Goal: Task Accomplishment & Management: Manage account settings

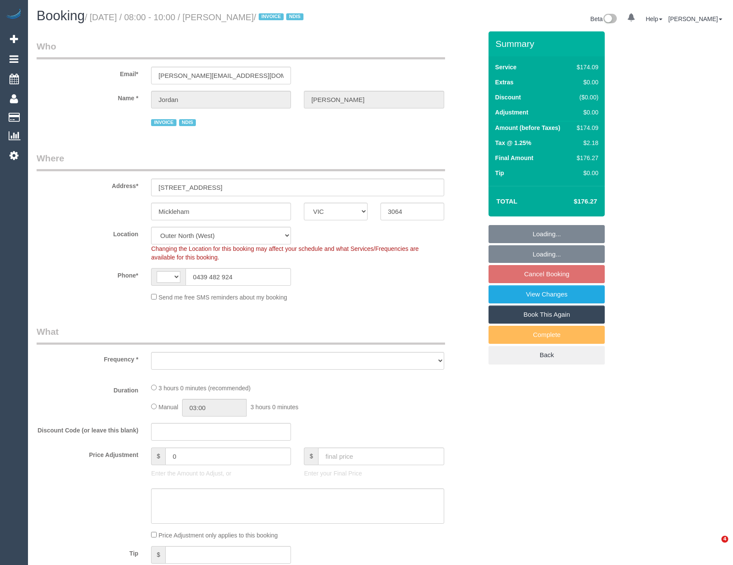
select select "VIC"
select select "string:AU"
select select "object:672"
select select "180"
select select "number:27"
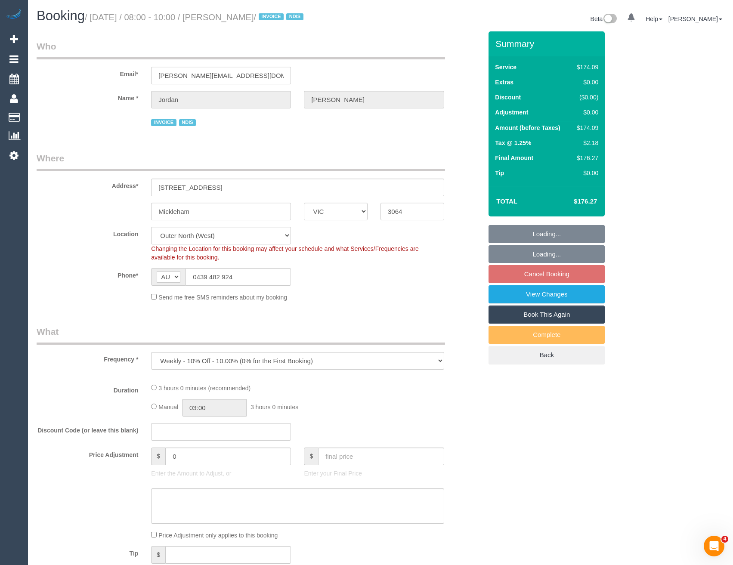
select select "number:14"
select select "number:19"
select select "number:36"
select select "number:33"
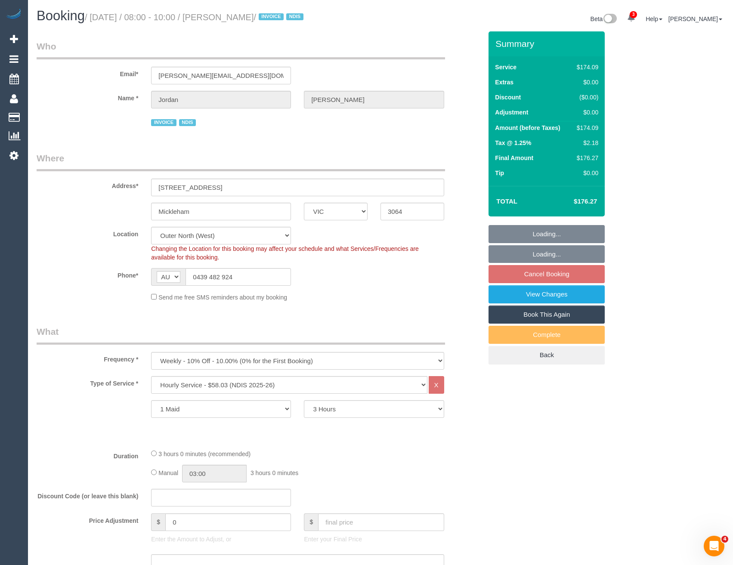
select select "spot1"
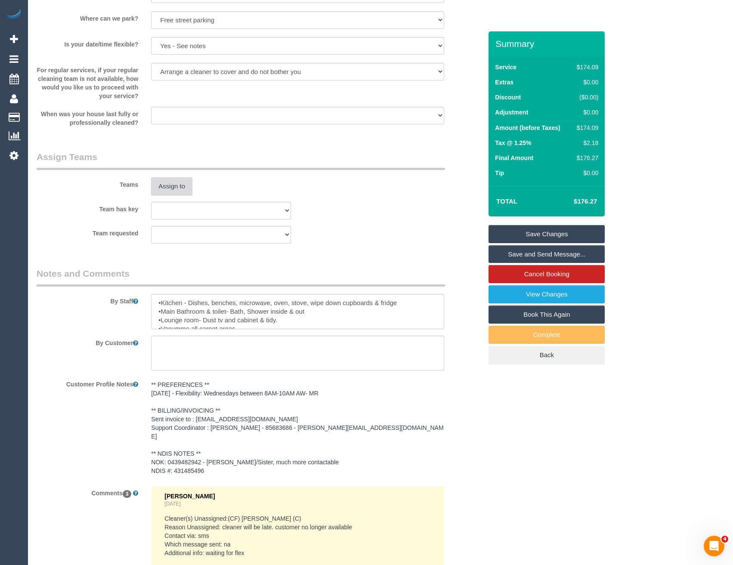
click at [176, 186] on button "Assign to" at bounding box center [171, 186] width 41 height 18
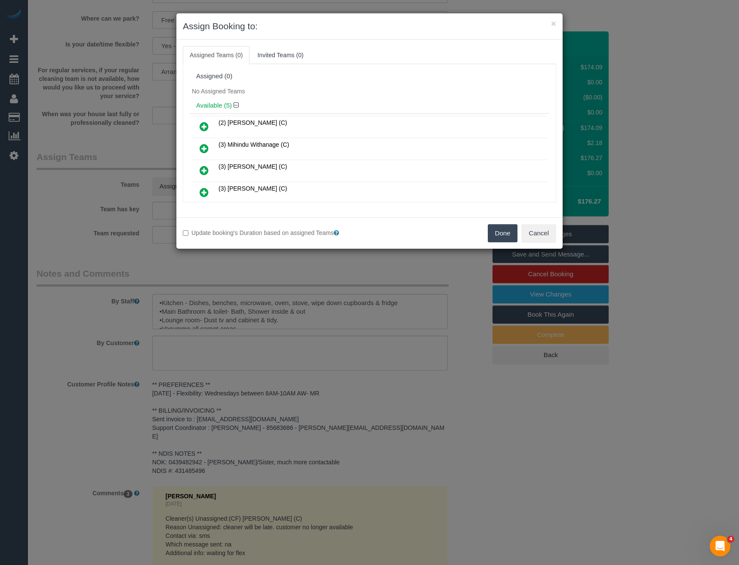
click at [204, 170] on icon at bounding box center [204, 170] width 9 height 10
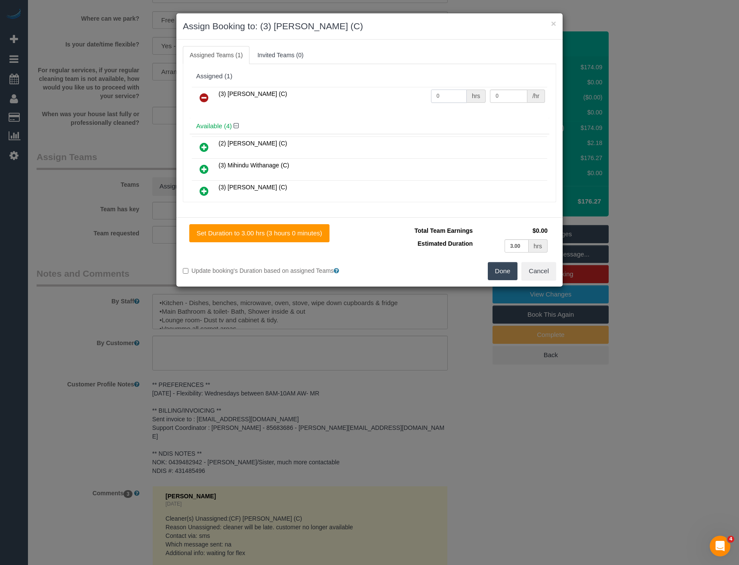
drag, startPoint x: 445, startPoint y: 97, endPoint x: 404, endPoint y: 105, distance: 41.6
click at [405, 105] on tr "(3) Patrick Sopulu (C) 0 hrs 0 /hr" at bounding box center [369, 98] width 355 height 22
type input "3"
type input "35"
click at [506, 272] on button "Done" at bounding box center [503, 271] width 30 height 18
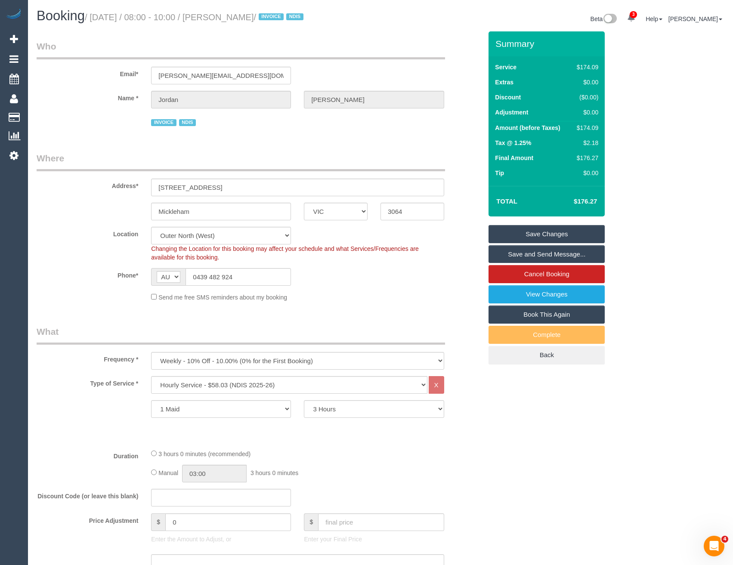
click at [539, 236] on link "Save Changes" at bounding box center [546, 234] width 116 height 18
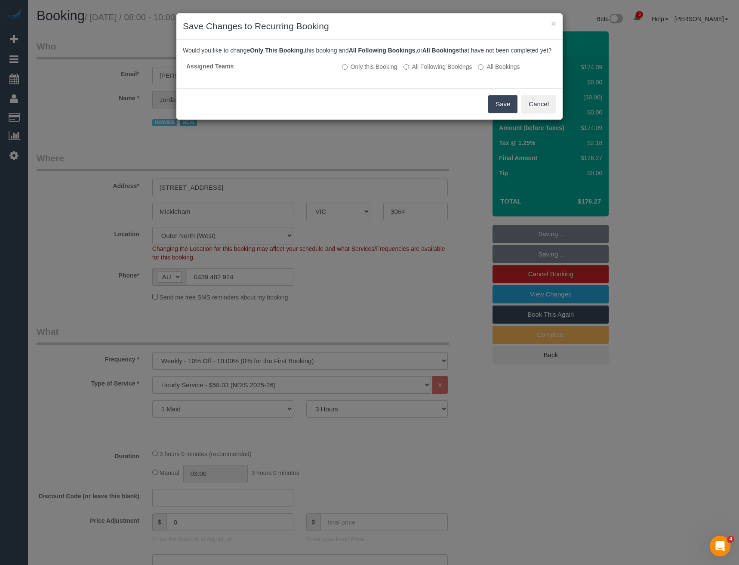
drag, startPoint x: 502, startPoint y: 114, endPoint x: 438, endPoint y: 86, distance: 69.9
click at [502, 113] on button "Save" at bounding box center [502, 104] width 29 height 18
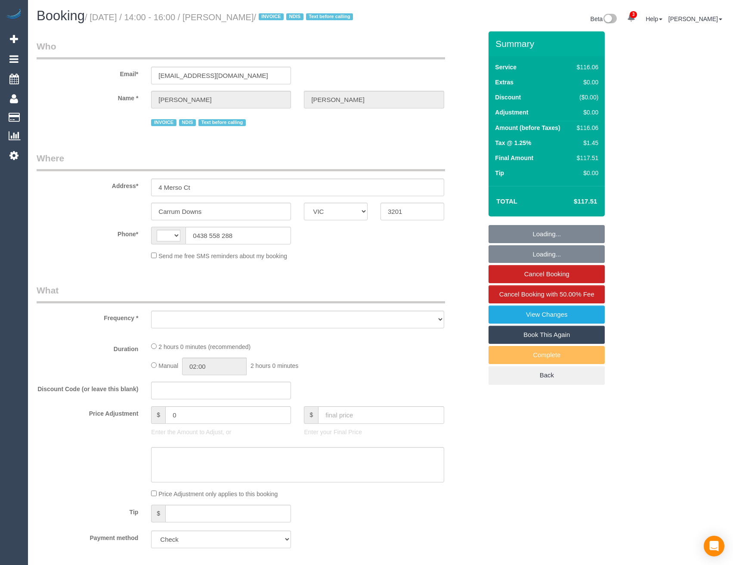
select select "VIC"
select select "number:27"
select select "number:14"
select select "number:18"
select select "number:36"
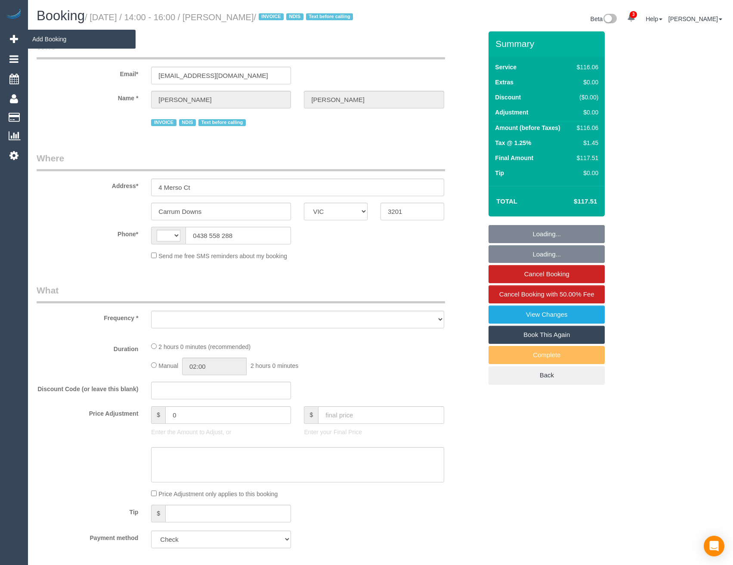
select select "number:34"
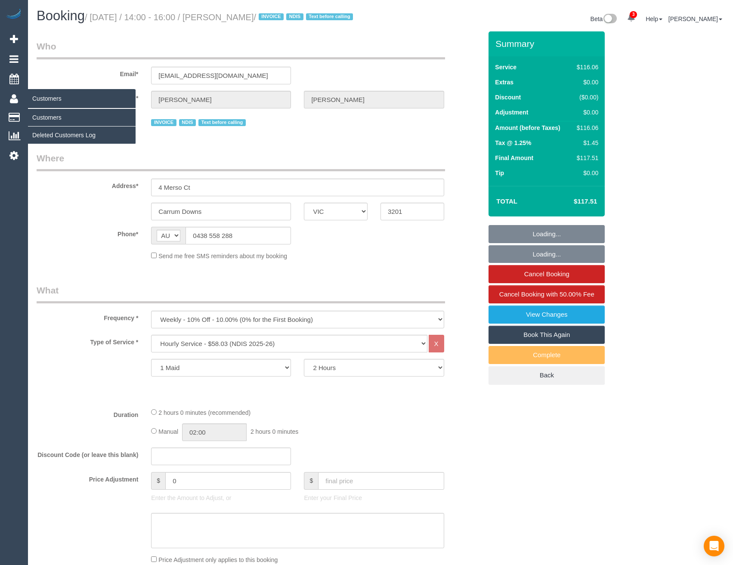
select select "string:AU"
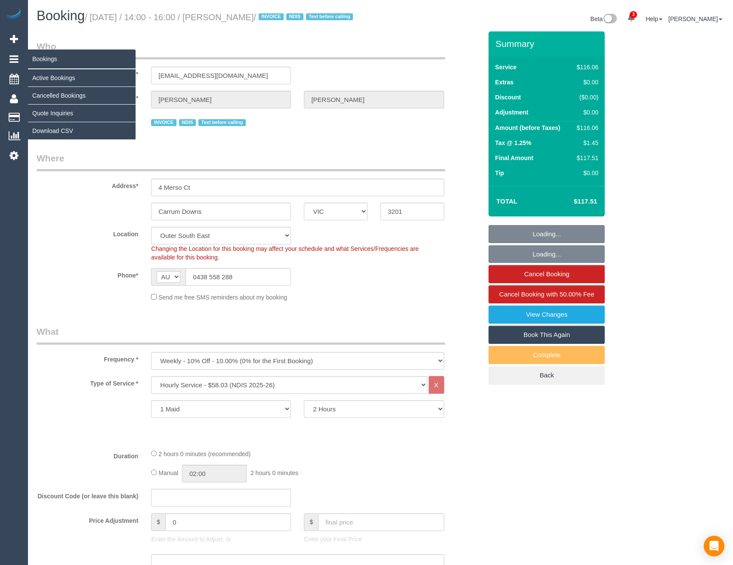
select select "object:1145"
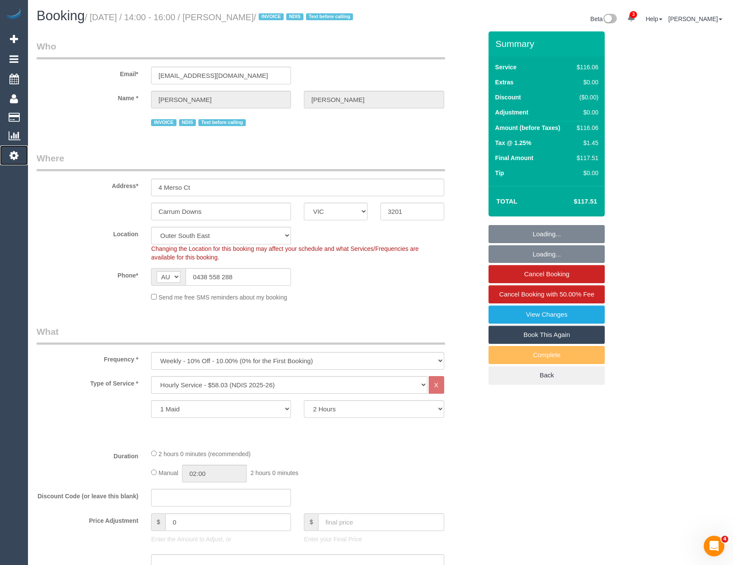
click at [17, 151] on icon at bounding box center [13, 155] width 9 height 10
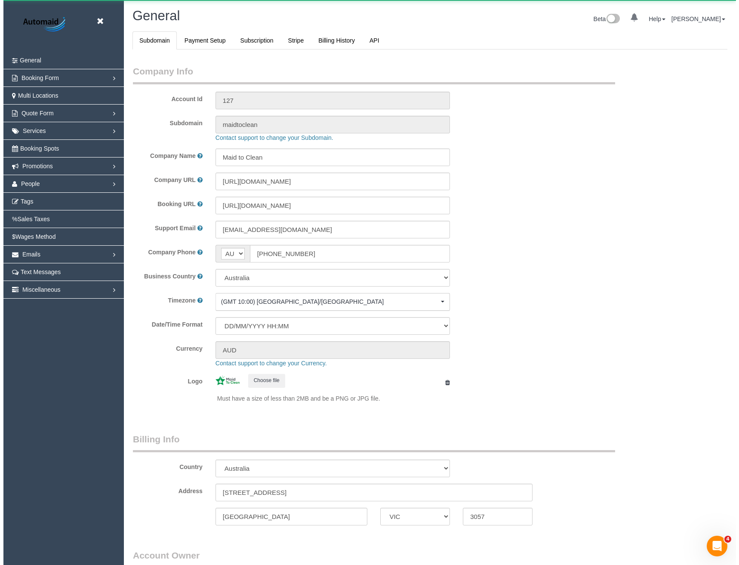
scroll to position [1967, 733]
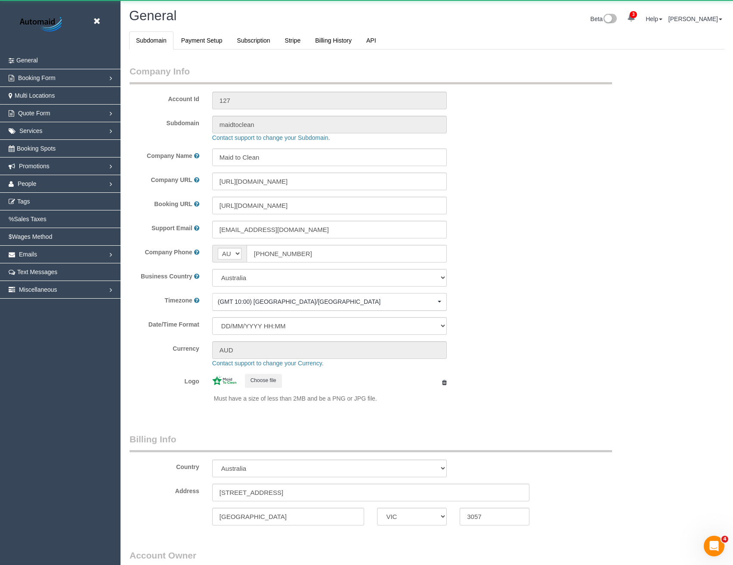
select select "1"
click at [31, 184] on span "People" at bounding box center [27, 183] width 19 height 7
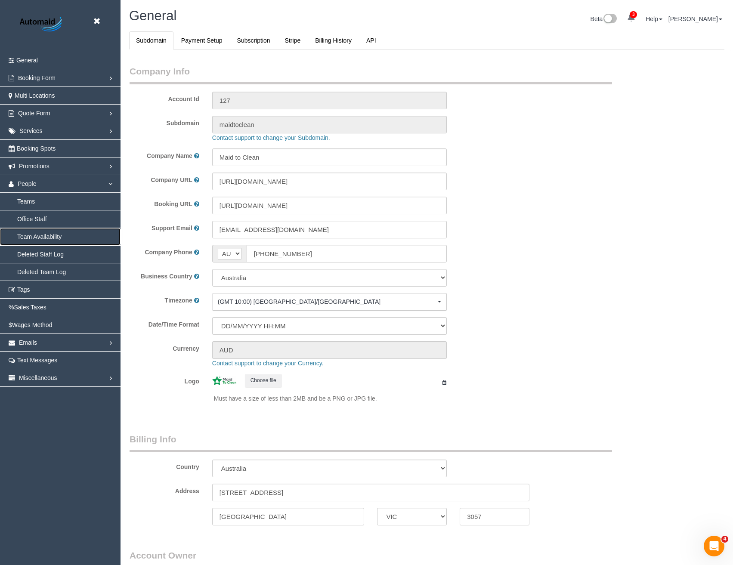
click at [43, 235] on link "Team Availability" at bounding box center [60, 236] width 120 height 17
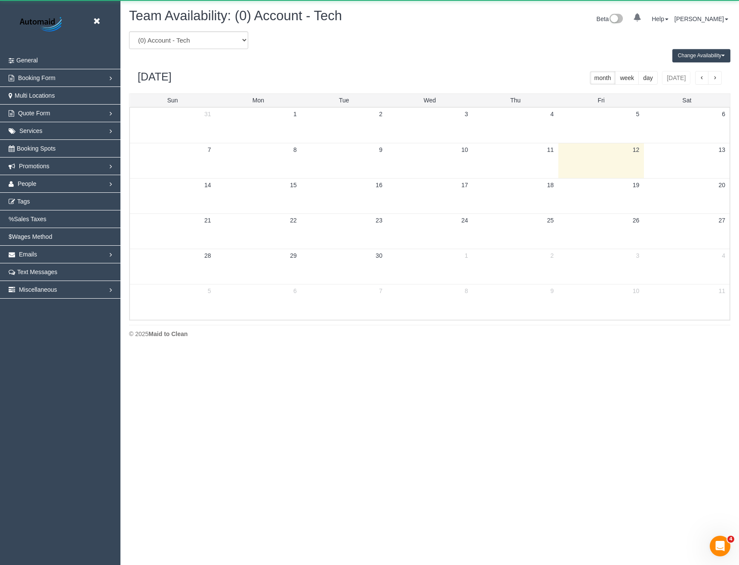
scroll to position [350, 739]
click at [188, 41] on select "(0) Account - Tech (0) Office (0) Raunak Test Account (1) Debbie Brodjanac (FT)…" at bounding box center [188, 40] width 119 height 18
click at [197, 336] on div "© 2025 Maid to Clean" at bounding box center [430, 334] width 602 height 9
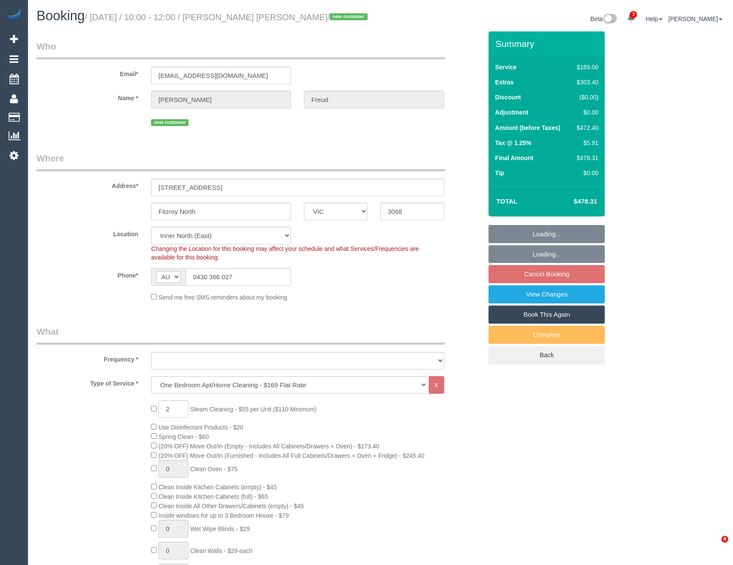
select select "VIC"
select select "object:695"
select select "string:stripe-pm_1S4SzZ2GScqysDRVora9Dtbn"
select select "number:29"
select select "number:14"
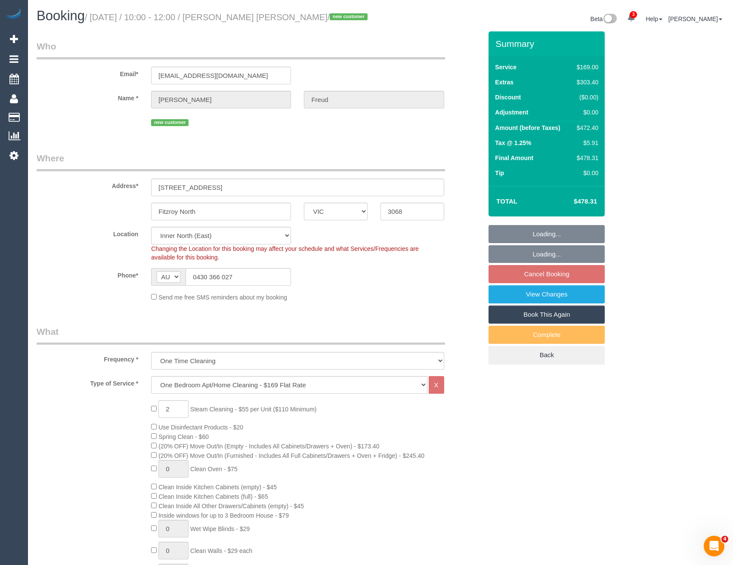
select select "number:18"
select select "number:24"
select select "number:26"
select select "object:1536"
select select "spot3"
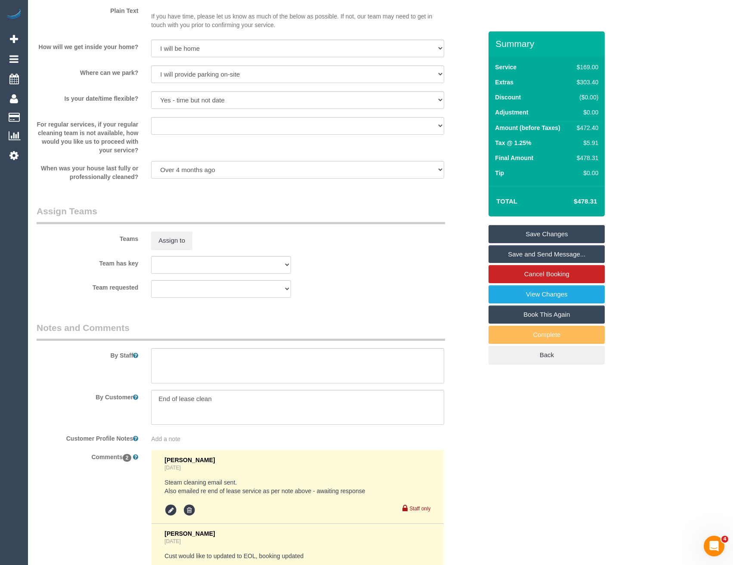
scroll to position [1162, 0]
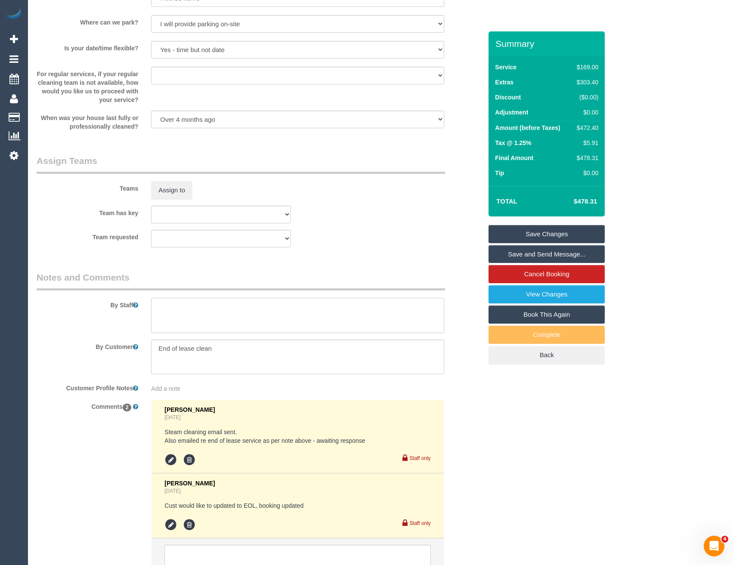
click at [188, 310] on textarea at bounding box center [297, 315] width 293 height 35
click at [291, 305] on textarea at bounding box center [297, 315] width 293 height 35
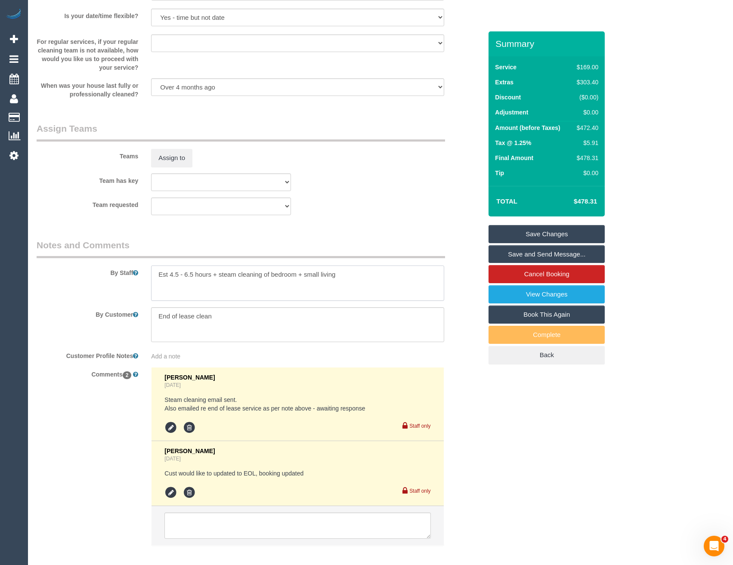
scroll to position [1237, 0]
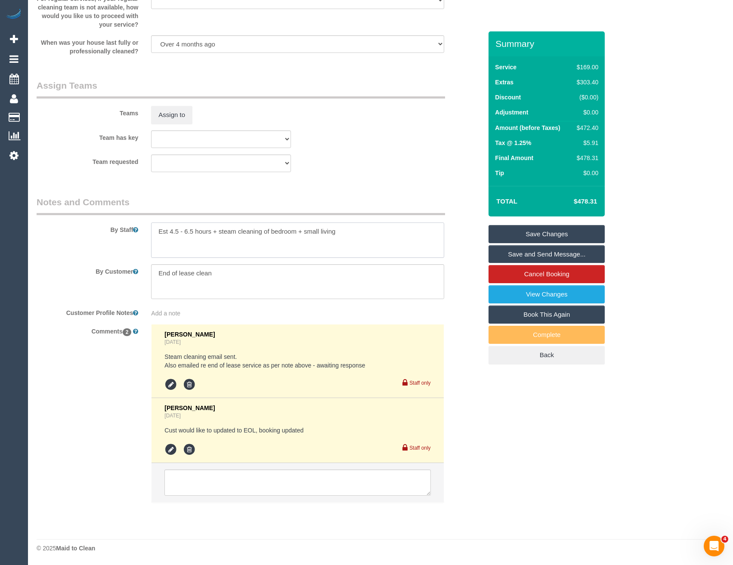
type textarea "Est 4.5 - 6.5 hours + steam cleaning of bedroom + small living"
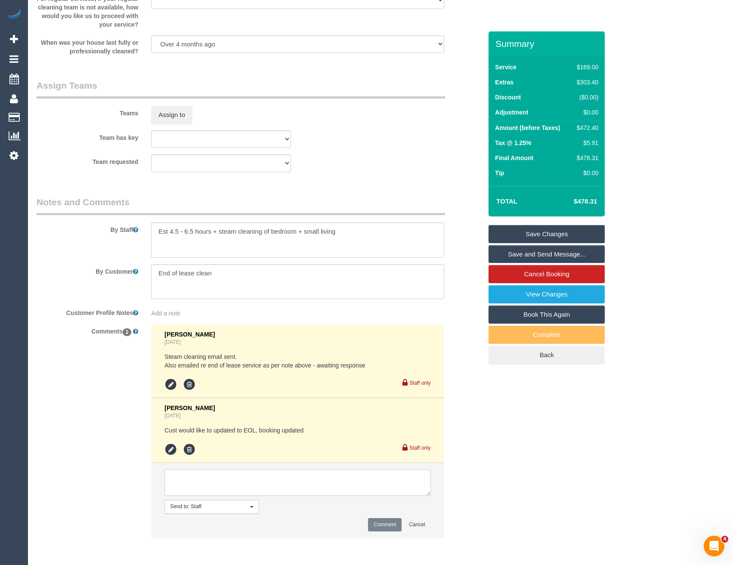
click at [225, 482] on textarea at bounding box center [297, 482] width 266 height 27
type textarea "Kerry agreed via SMS"
click at [380, 523] on button "Comment" at bounding box center [385, 524] width 34 height 13
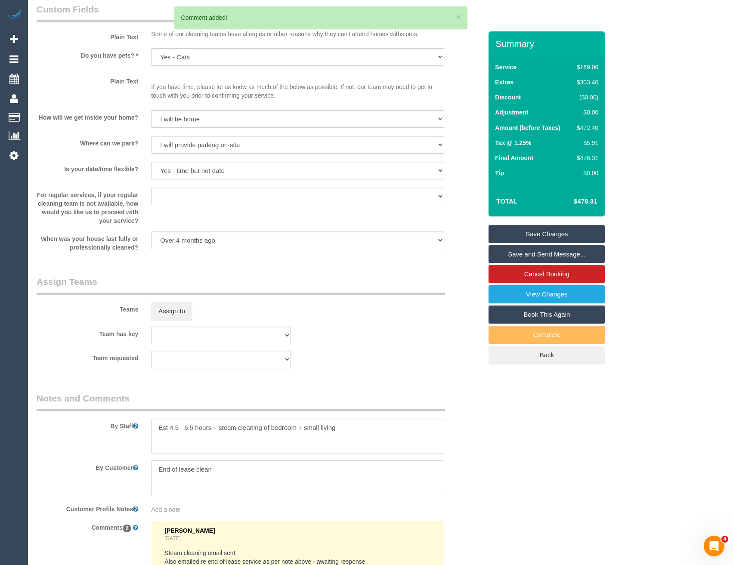
scroll to position [1022, 0]
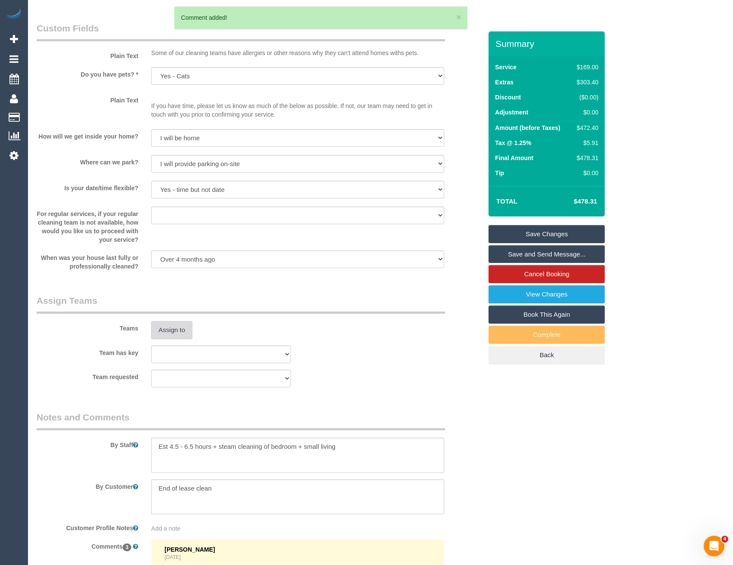
click at [170, 333] on button "Assign to" at bounding box center [171, 330] width 41 height 18
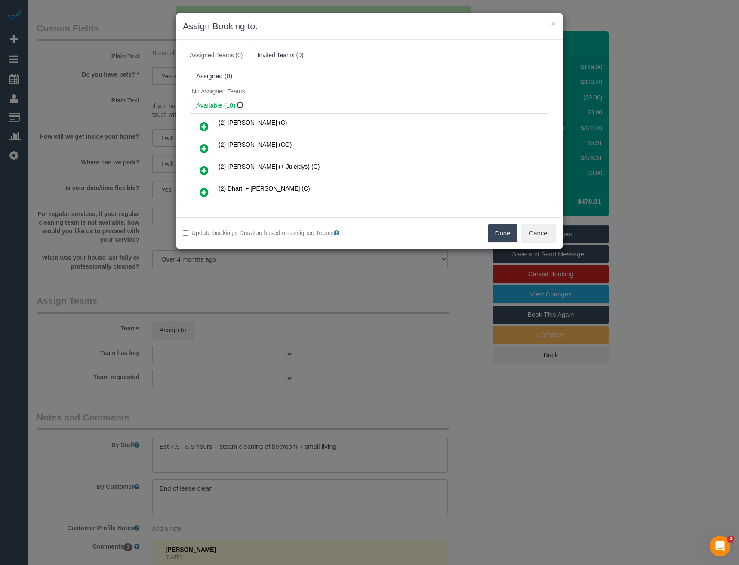
click at [228, 361] on div "× Assign Booking to: Assigned Teams (0) Invited Teams (0) Assigned (0) No Assig…" at bounding box center [369, 282] width 739 height 565
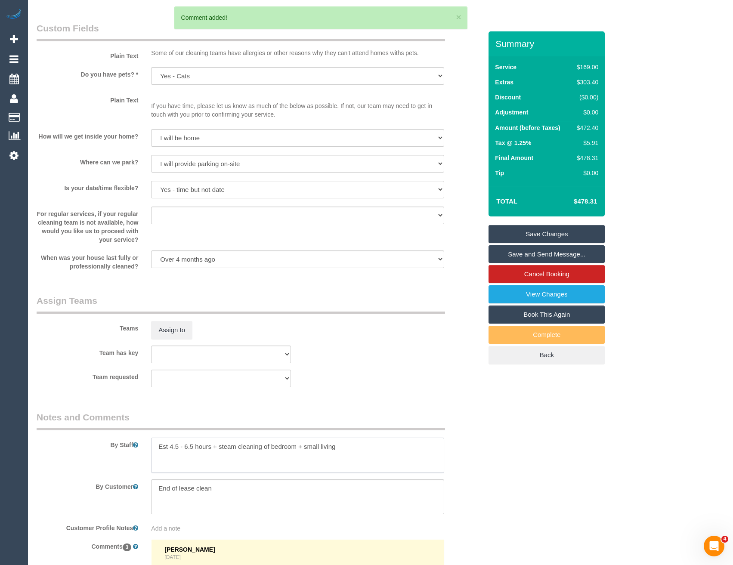
click at [345, 444] on textarea at bounding box center [297, 455] width 293 height 35
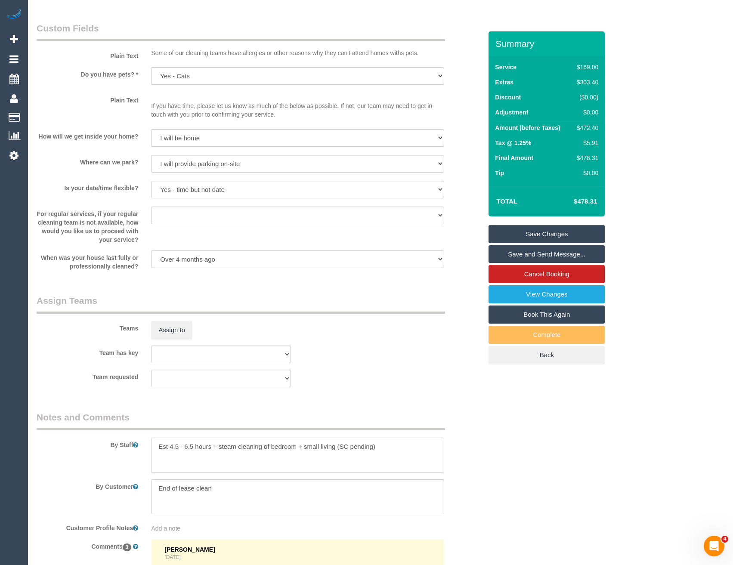
click at [303, 457] on textarea at bounding box center [297, 455] width 293 height 35
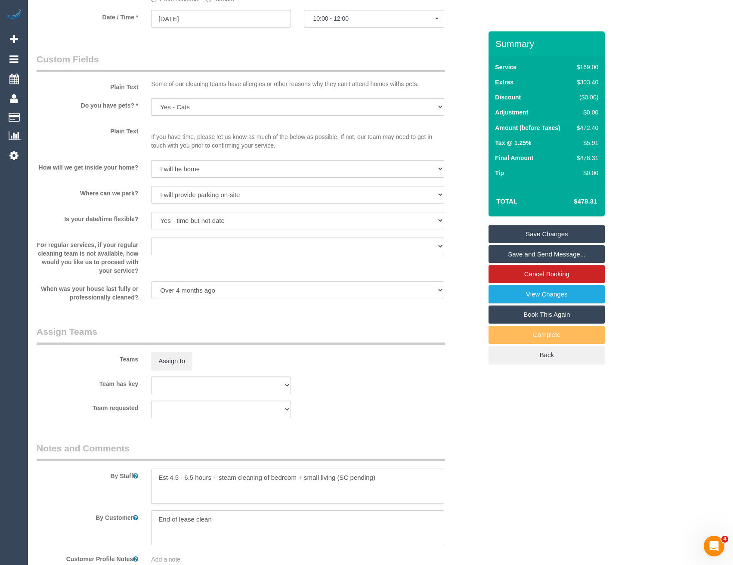
scroll to position [979, 0]
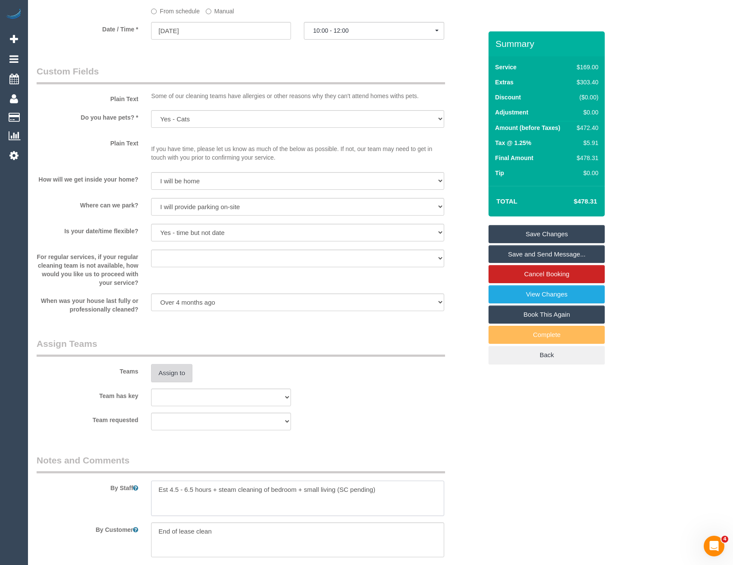
type textarea "Est 4.5 - 6.5 hours + steam cleaning of bedroom + small living (SC pending)"
click at [183, 373] on button "Assign to" at bounding box center [171, 373] width 41 height 18
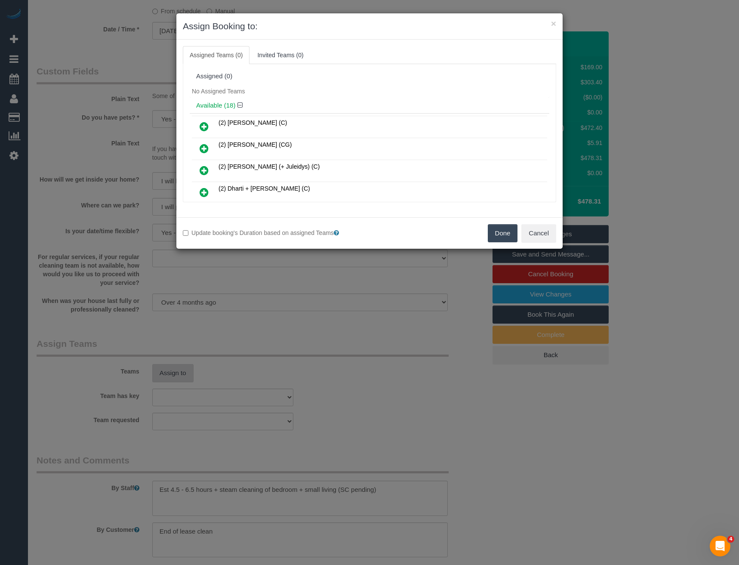
click at [329, 319] on div "× Assign Booking to: Assigned Teams (0) Invited Teams (0) Assigned (0) No Assig…" at bounding box center [369, 282] width 739 height 565
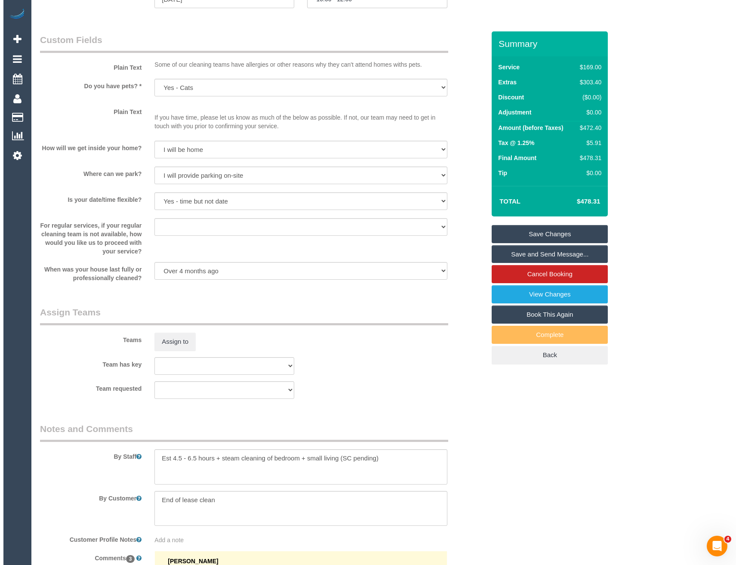
scroll to position [1022, 0]
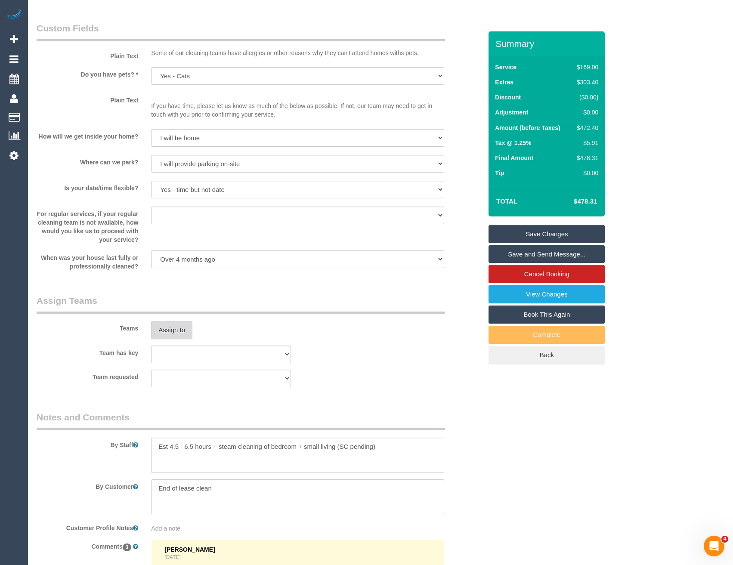
click at [163, 329] on button "Assign to" at bounding box center [171, 330] width 41 height 18
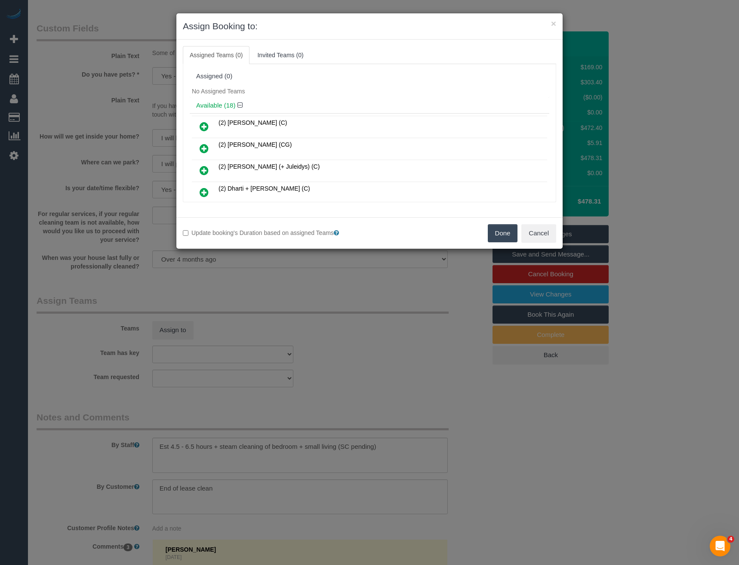
scroll to position [933, 0]
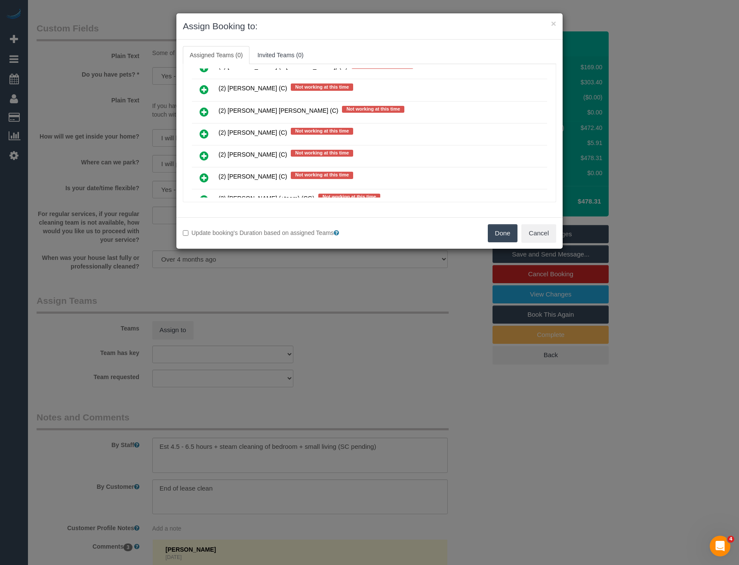
click at [207, 135] on icon at bounding box center [204, 134] width 9 height 10
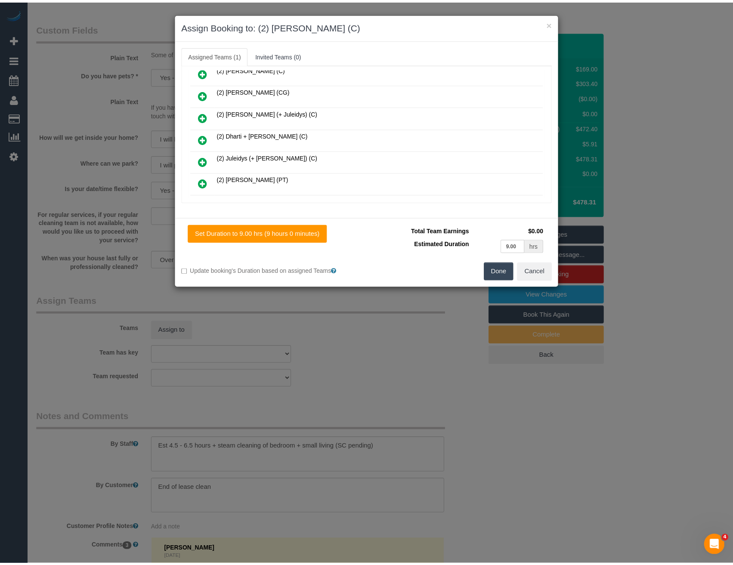
scroll to position [0, 0]
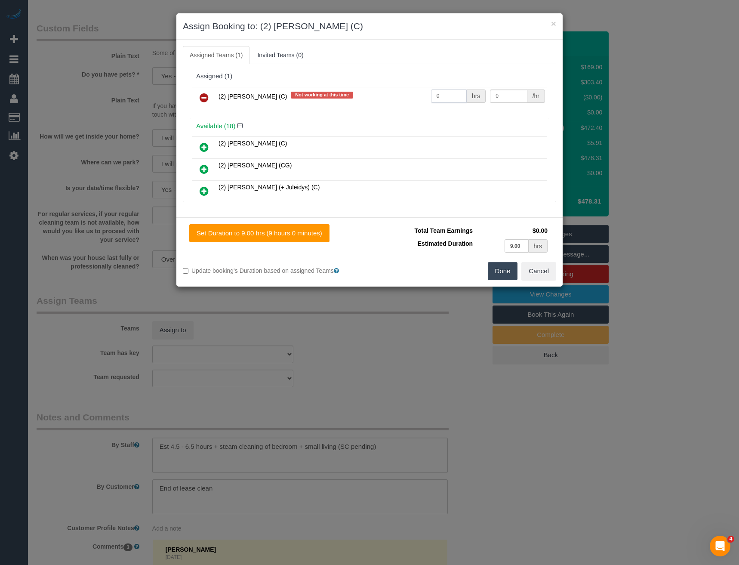
drag, startPoint x: 441, startPoint y: 97, endPoint x: 375, endPoint y: 99, distance: 66.7
click at [397, 100] on tr "(2) Kerry Welfare (C) Not working at this time 0 hrs 0 /hr" at bounding box center [369, 98] width 355 height 22
type input "1"
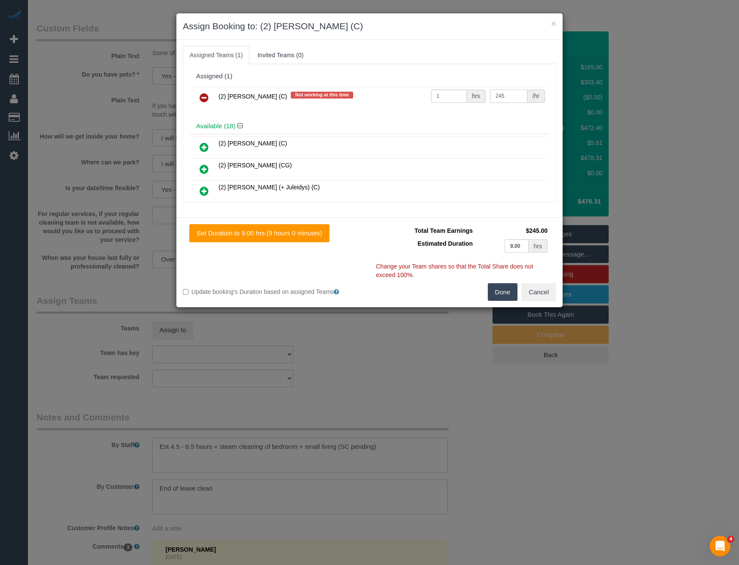
type input "245"
click at [493, 290] on button "Done" at bounding box center [503, 292] width 30 height 18
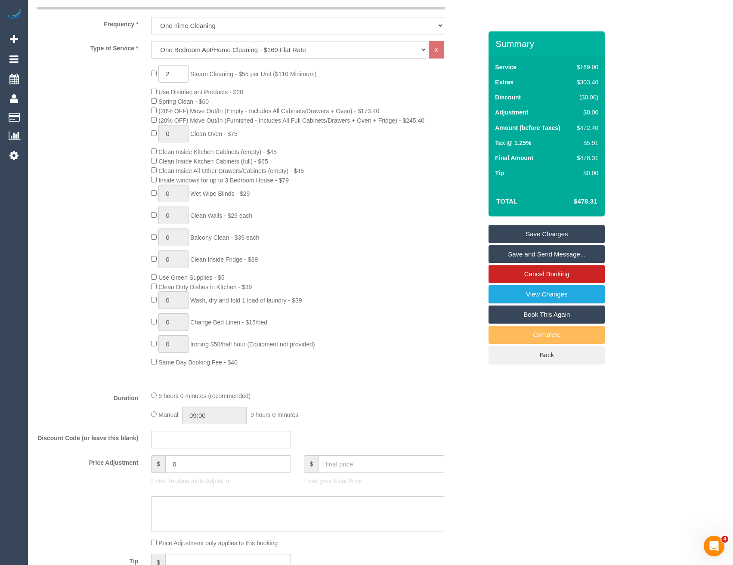
scroll to position [377, 0]
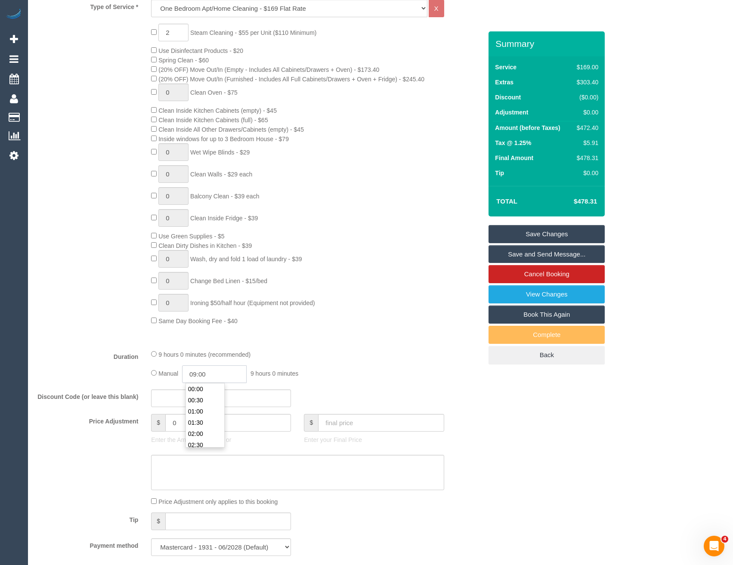
click at [216, 372] on input "09:00" at bounding box center [214, 374] width 65 height 18
type input "06:30"
click at [205, 410] on li "06:30" at bounding box center [205, 412] width 38 height 11
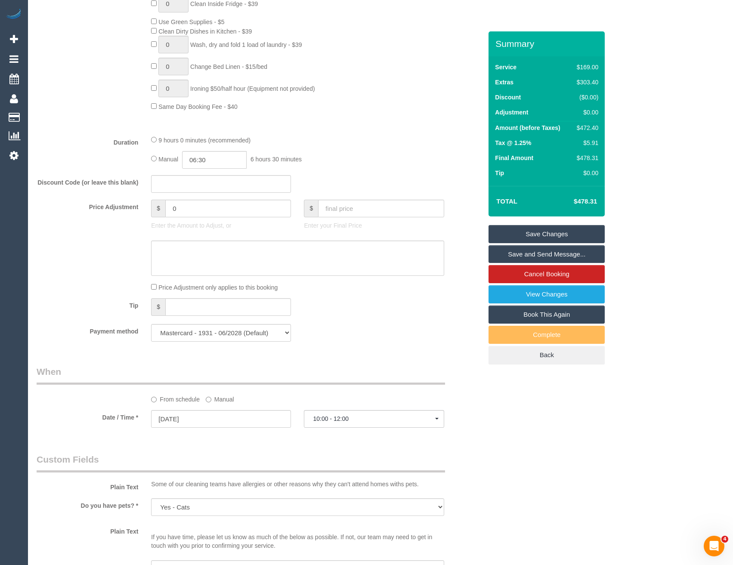
select select "spot24"
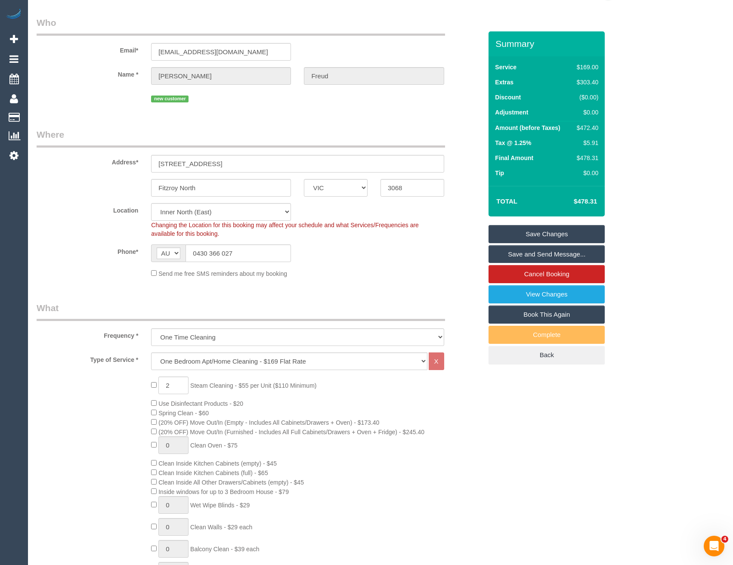
scroll to position [0, 0]
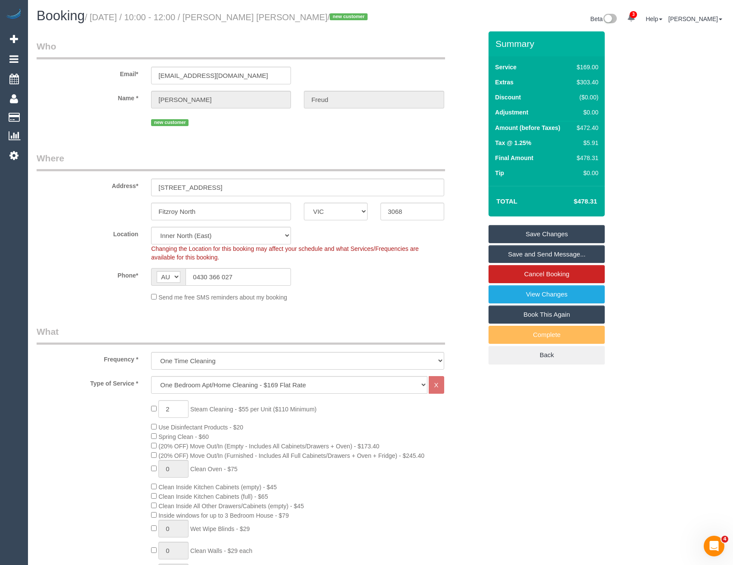
click at [521, 235] on link "Save Changes" at bounding box center [546, 234] width 116 height 18
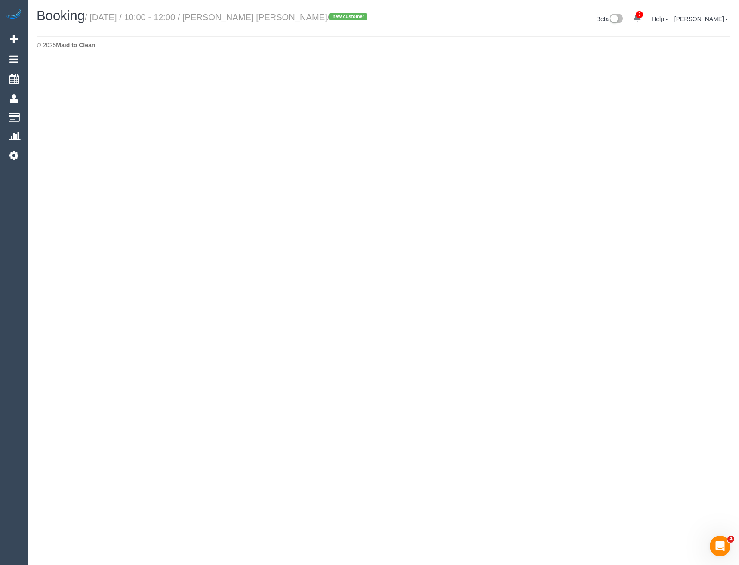
select select "VIC"
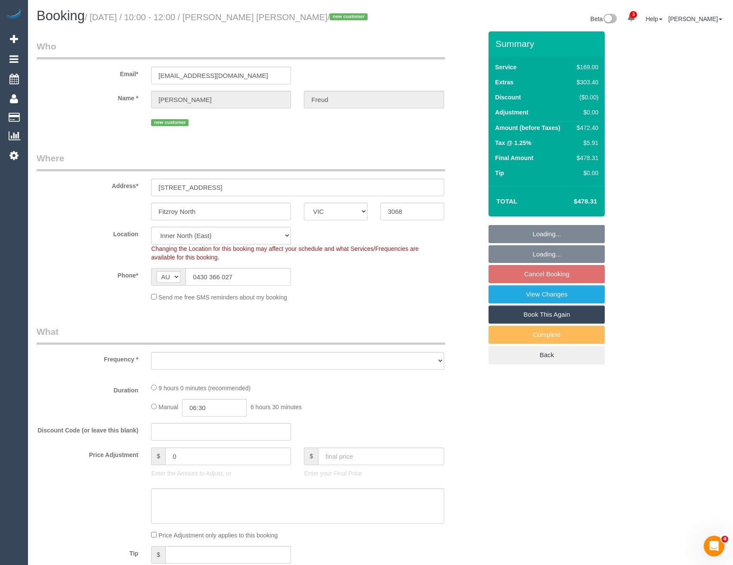
select select "string:stripe-pm_1S4SzZ2GScqysDRVora9Dtbn"
select select "number:29"
select select "number:14"
select select "number:18"
select select "number:24"
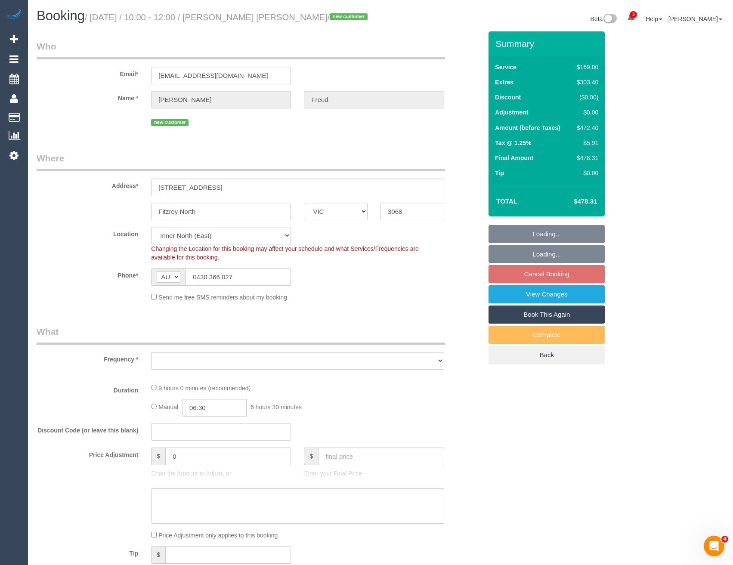
select select "number:26"
select select "object:14431"
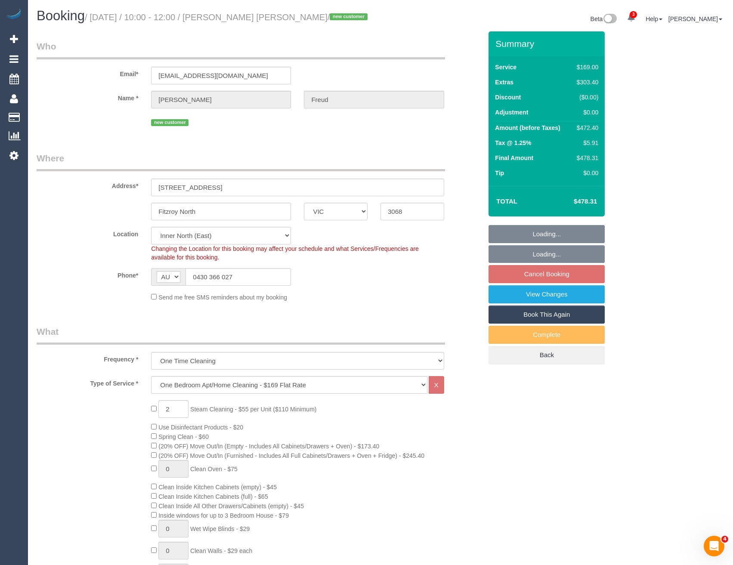
select select "spot45"
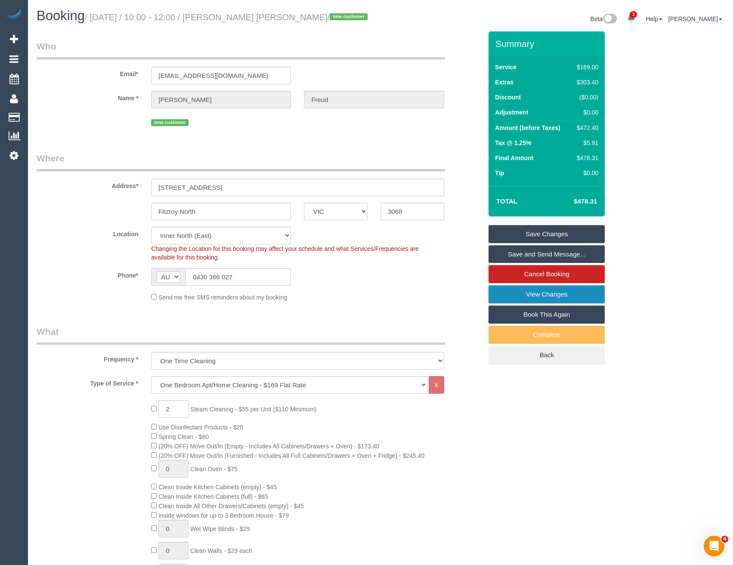
click at [506, 293] on link "View Changes" at bounding box center [546, 294] width 116 height 18
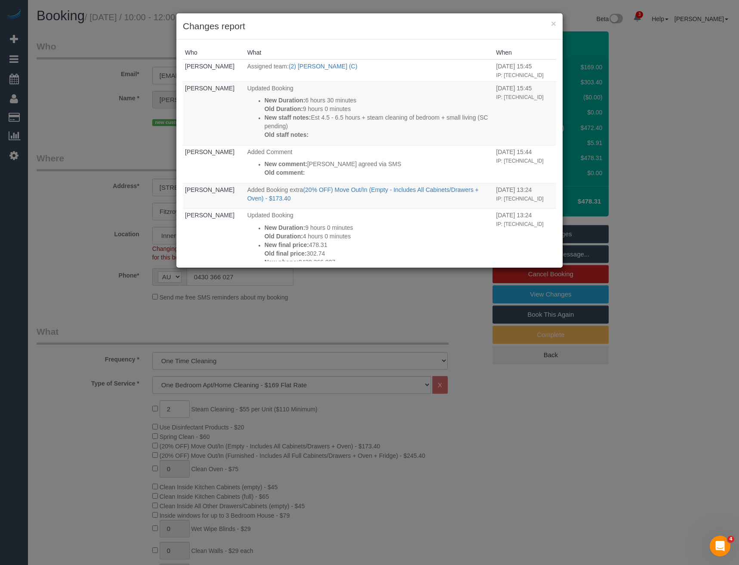
click at [317, 317] on div "× Changes report Who What When Bronie Bryant Assigned team: (2) Kerry Welfare (…" at bounding box center [369, 282] width 739 height 565
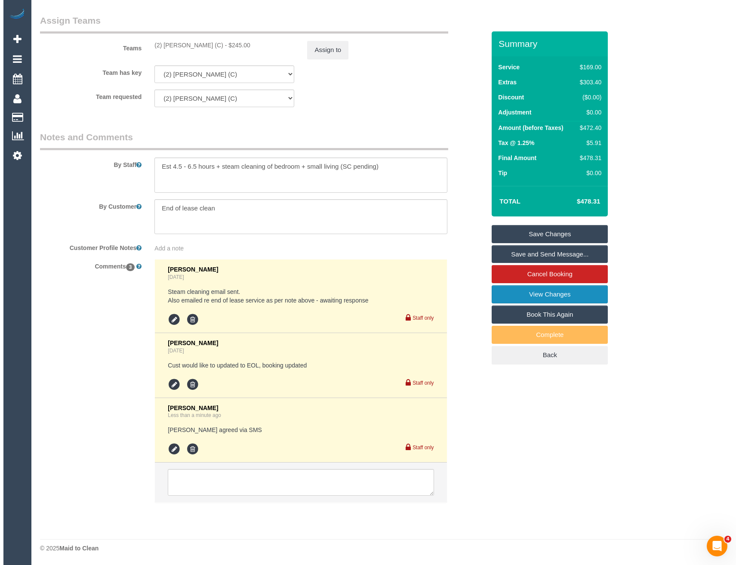
scroll to position [1216, 0]
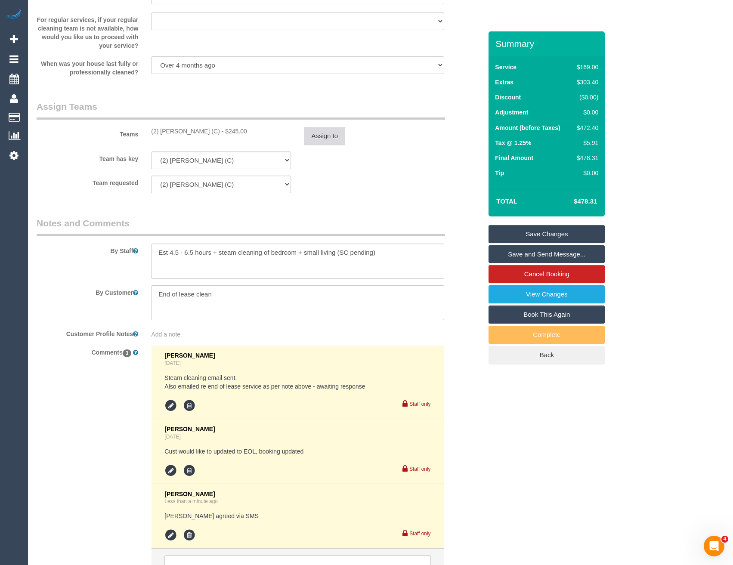
click at [321, 142] on button "Assign to" at bounding box center [324, 136] width 41 height 18
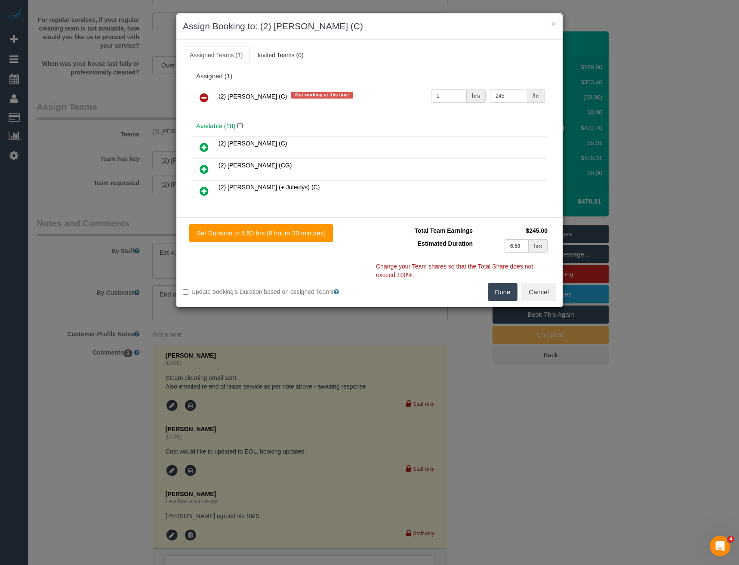
scroll to position [3022, 0]
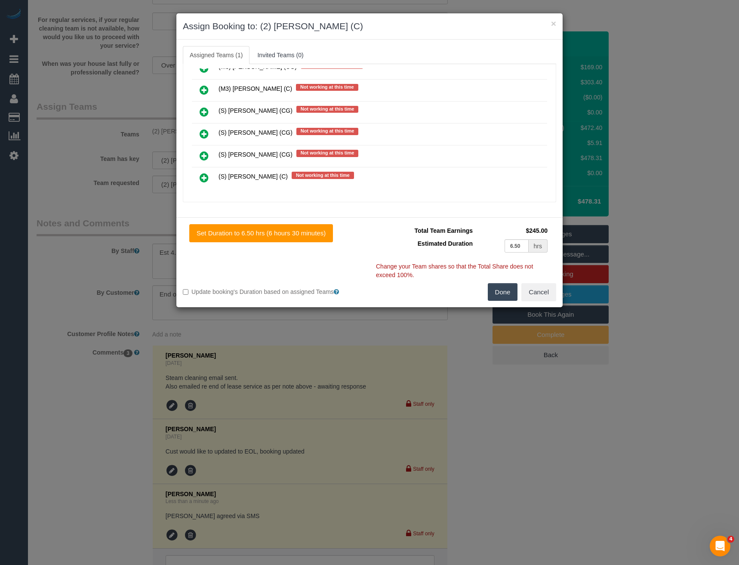
click at [203, 135] on icon at bounding box center [204, 134] width 9 height 10
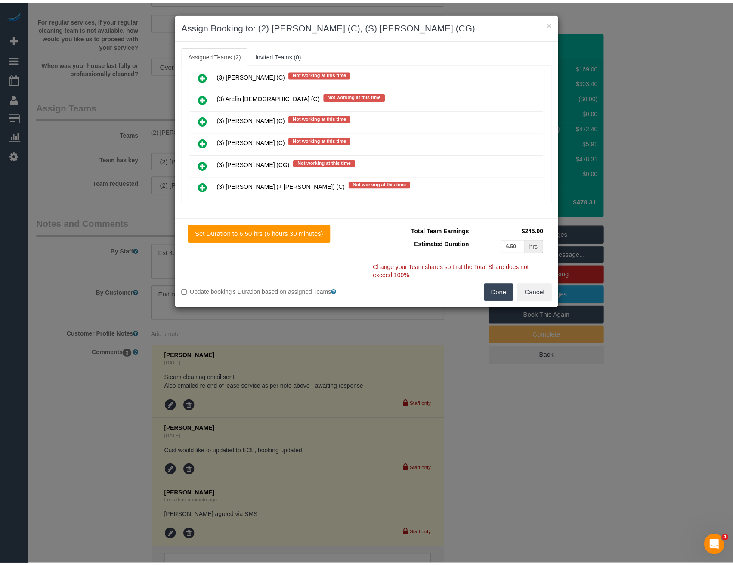
scroll to position [0, 0]
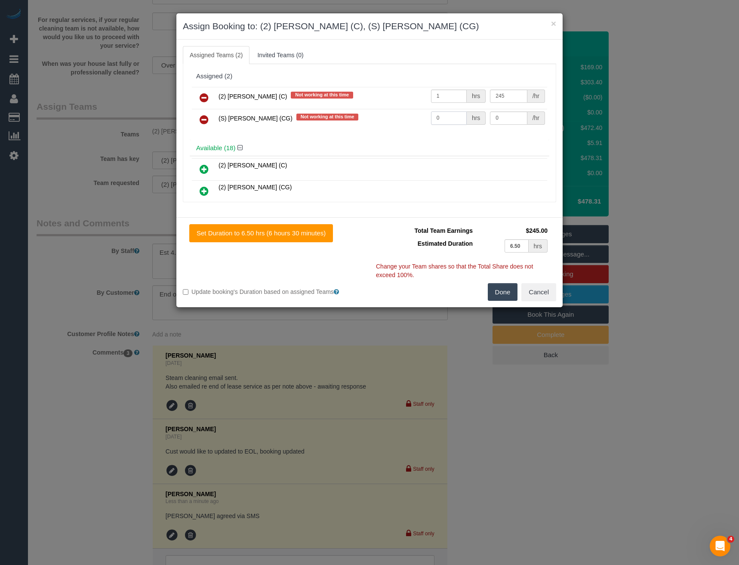
drag, startPoint x: 437, startPoint y: 116, endPoint x: 400, endPoint y: 117, distance: 37.5
click at [404, 118] on tr "(S) Mark Yenimireddy (CG) Not working at this time 0 hrs 0 /hr" at bounding box center [369, 120] width 355 height 22
type input "1"
type input "70"
click at [501, 292] on button "Done" at bounding box center [503, 292] width 30 height 18
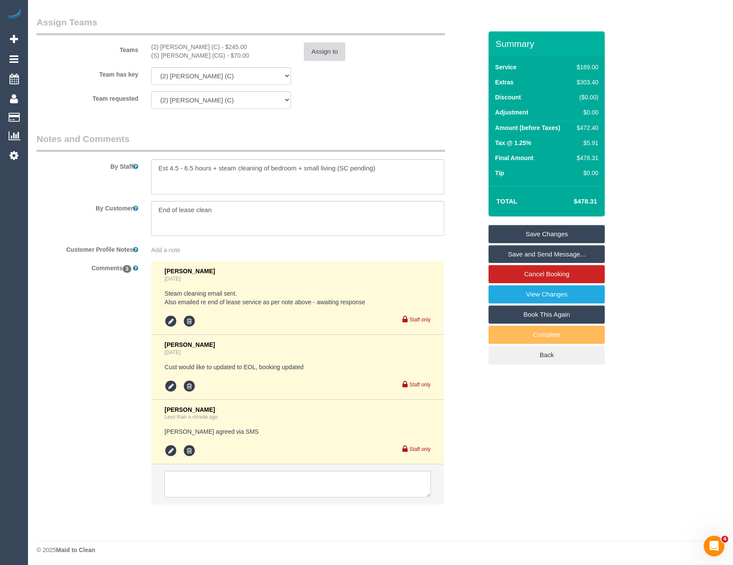
scroll to position [1302, 0]
click at [224, 486] on textarea at bounding box center [297, 482] width 266 height 27
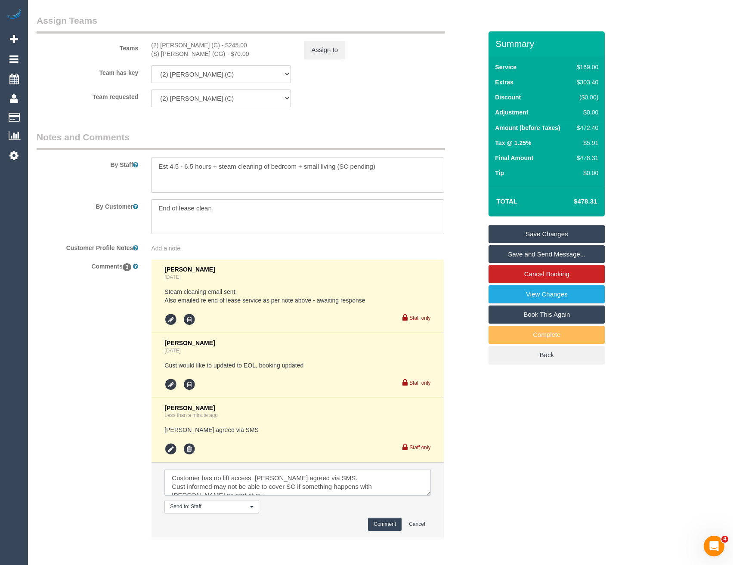
scroll to position [4, 0]
type textarea "Customer has no lift access. Mark agreed via SMS. Cust informed may not be able…"
click at [381, 526] on button "Comment" at bounding box center [385, 524] width 34 height 13
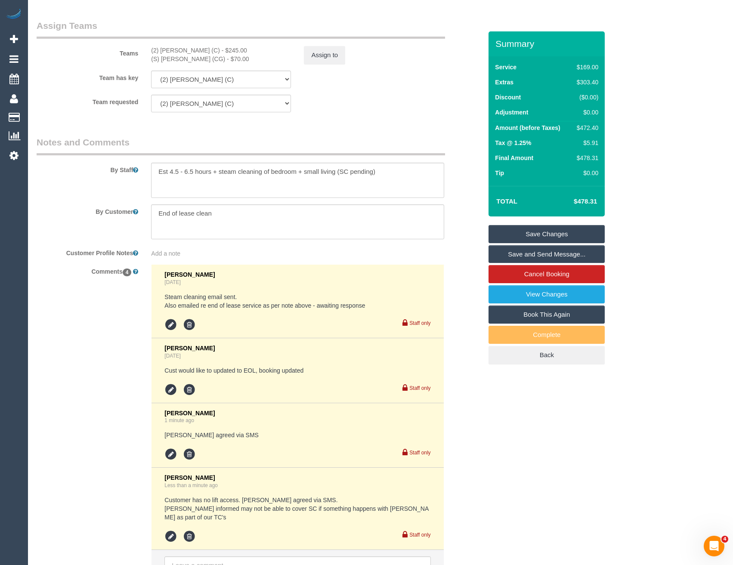
scroll to position [1204, 0]
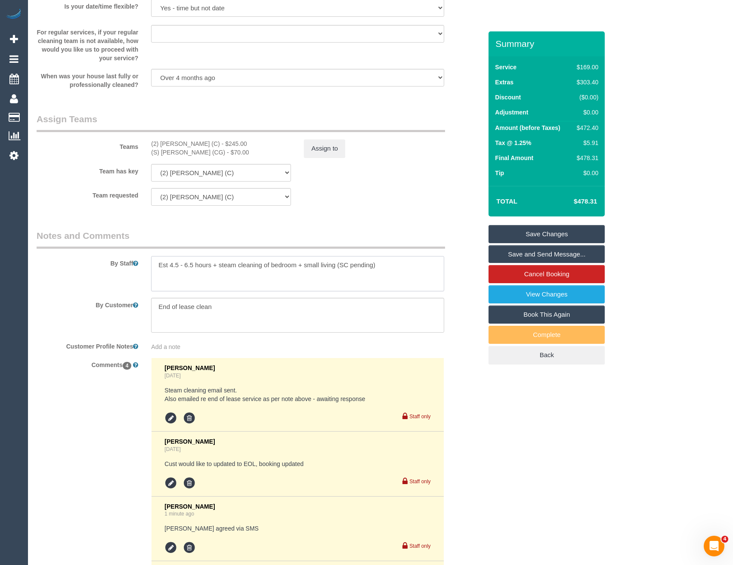
click at [386, 266] on textarea at bounding box center [297, 273] width 293 height 35
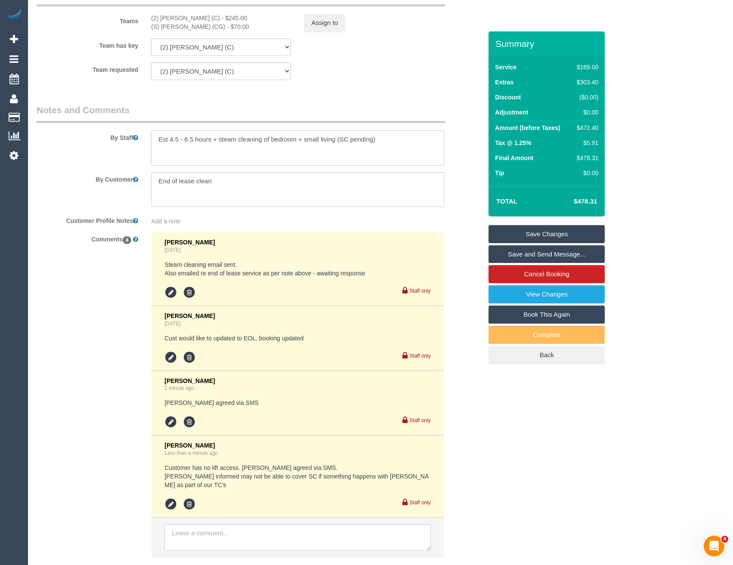
scroll to position [1376, 0]
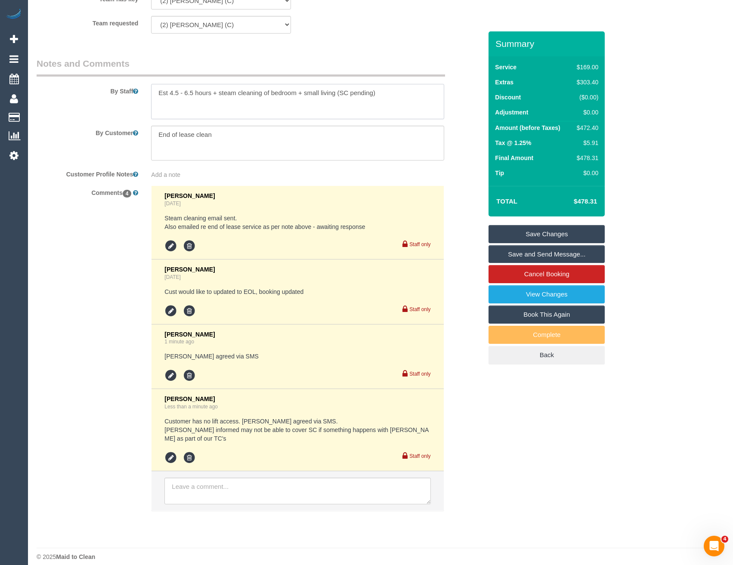
click at [403, 87] on textarea at bounding box center [297, 101] width 293 height 35
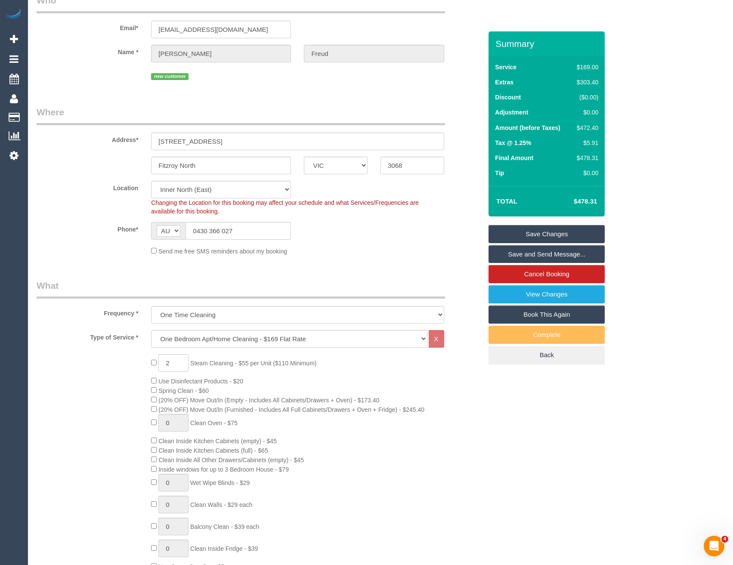
scroll to position [0, 0]
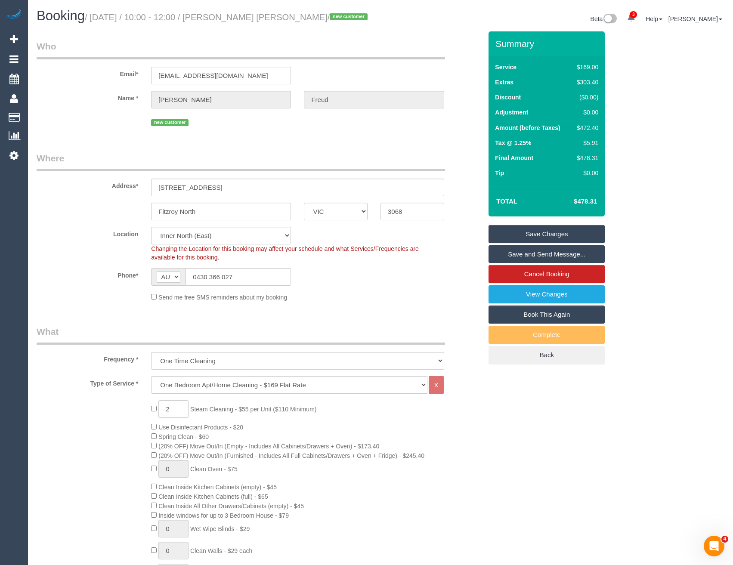
type textarea "Est 4.5 - 6.5 hours + steam cleaning of bedroom + small living (SC pending) Ste…"
click at [544, 232] on link "Save Changes" at bounding box center [546, 234] width 116 height 18
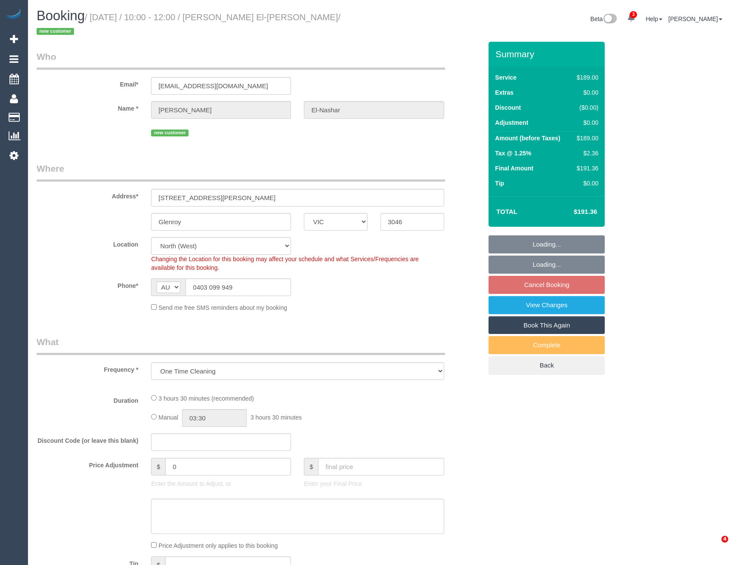
select select "VIC"
select select "number:28"
select select "number:14"
select select "number:19"
select select "number:25"
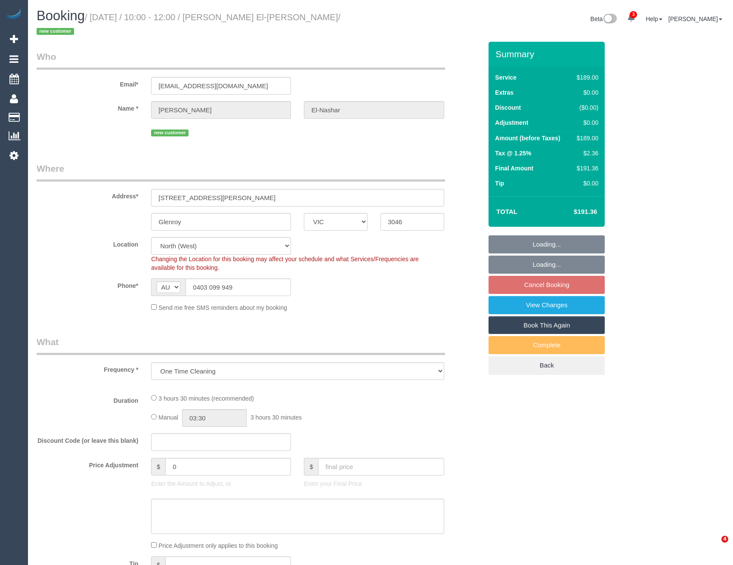
select select "number:35"
select select "number:11"
select select "object:1553"
select select "string:stripe-pm_1S6OTd2GScqysDRVItjMm8UR"
select select "spot3"
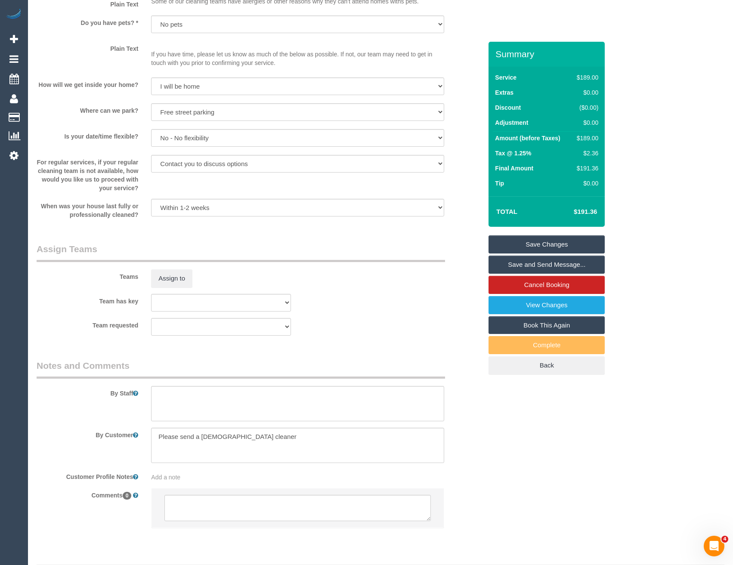
scroll to position [1099, 0]
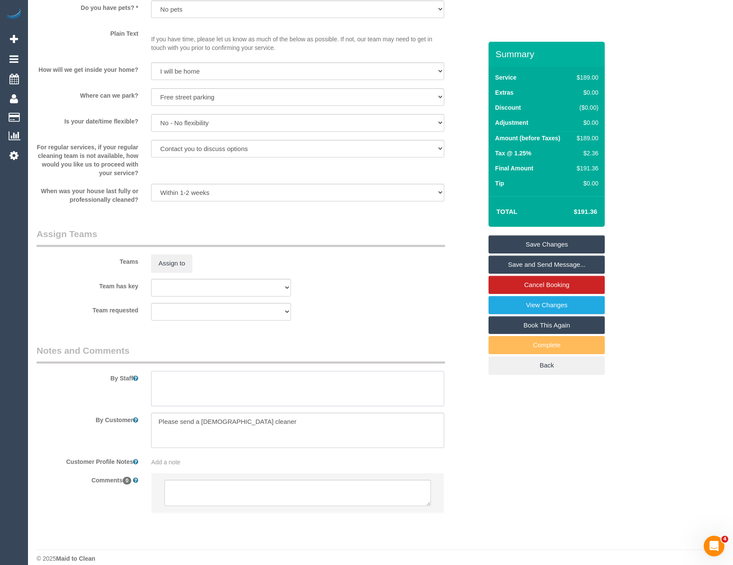
drag, startPoint x: 188, startPoint y: 386, endPoint x: 173, endPoint y: 368, distance: 23.5
click at [188, 386] on textarea at bounding box center [297, 388] width 293 height 35
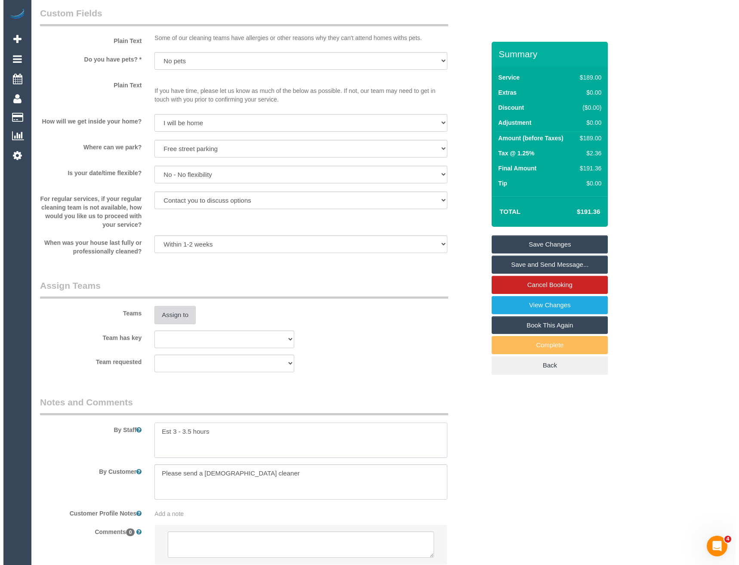
scroll to position [1013, 0]
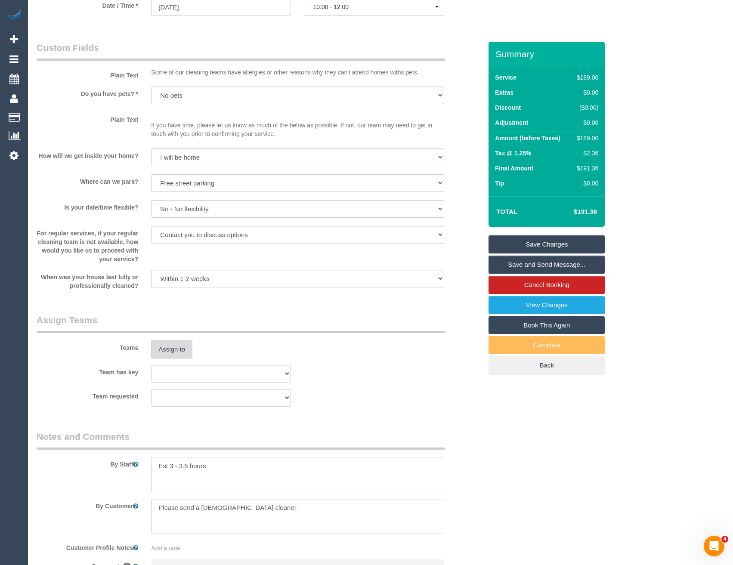
type textarea "Est 3 - 3.5 hours"
click at [173, 340] on button "Assign to" at bounding box center [171, 349] width 41 height 18
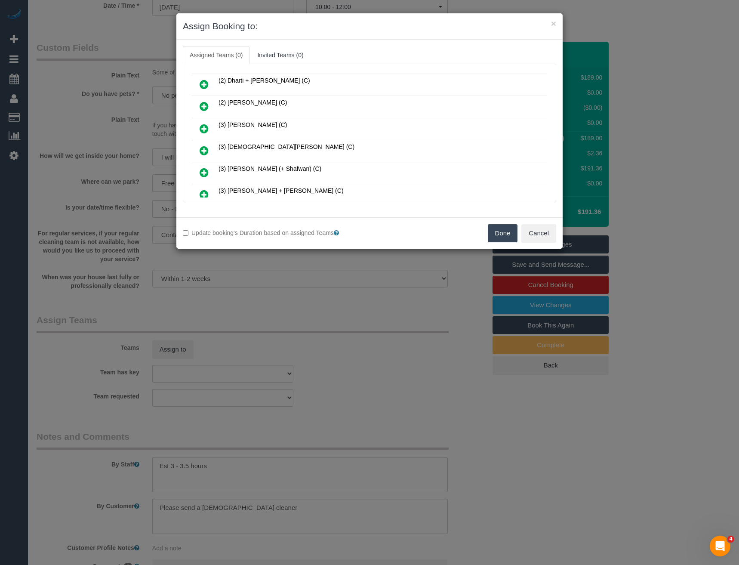
scroll to position [2906, 0]
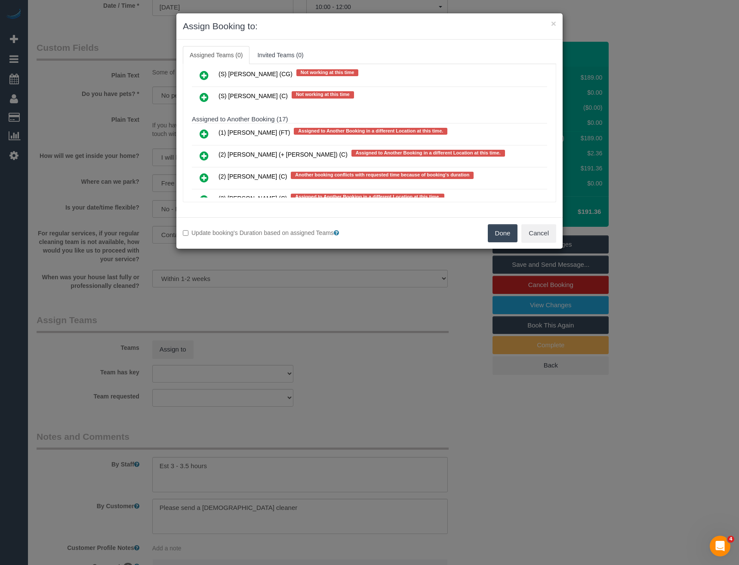
click at [201, 133] on icon at bounding box center [204, 134] width 9 height 10
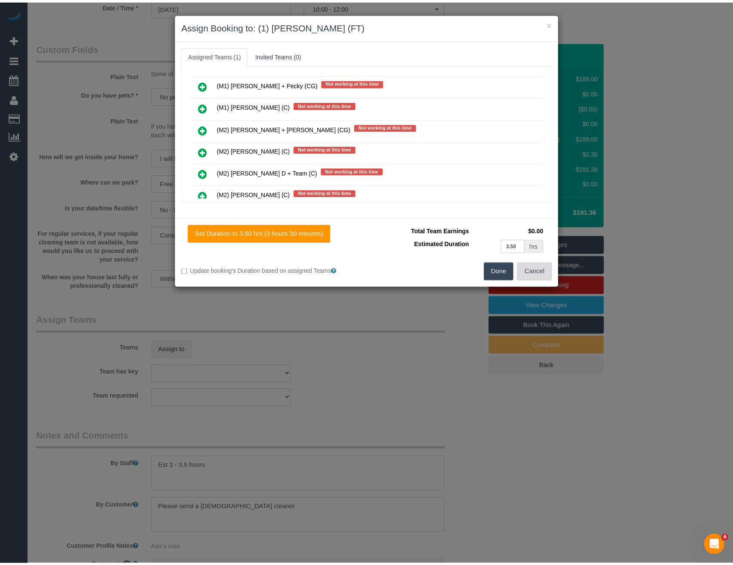
scroll to position [2457, 0]
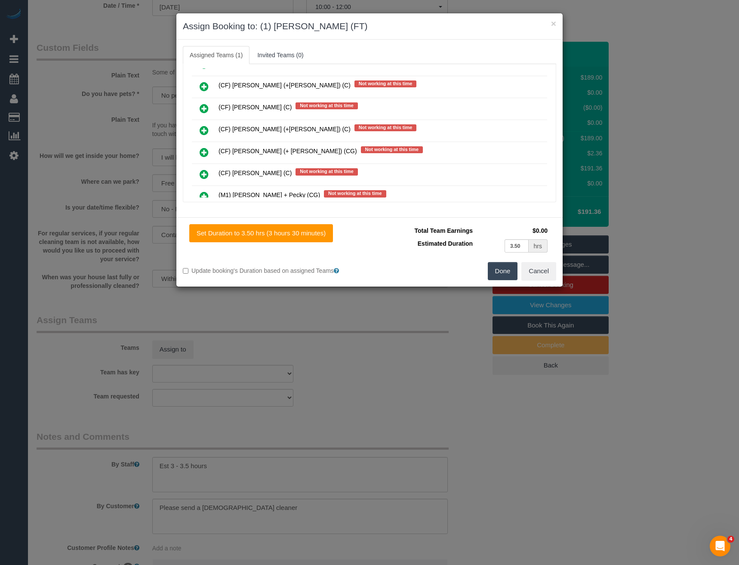
click at [503, 272] on button "Done" at bounding box center [503, 271] width 30 height 18
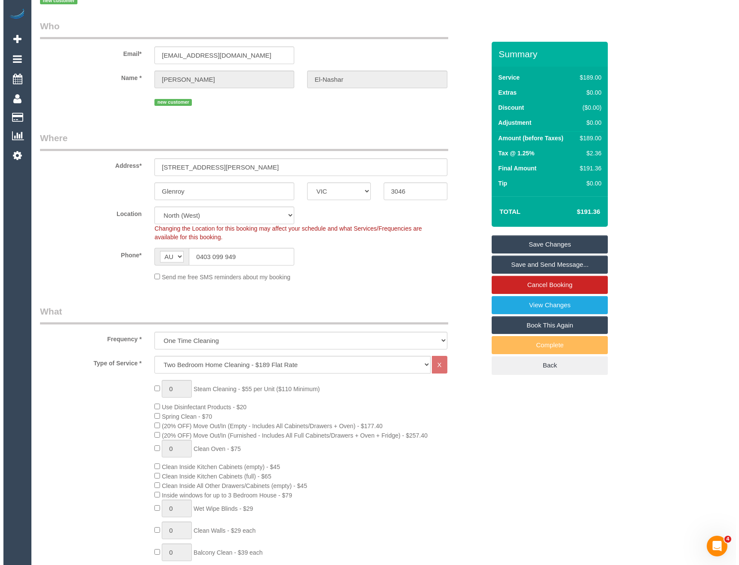
scroll to position [0, 0]
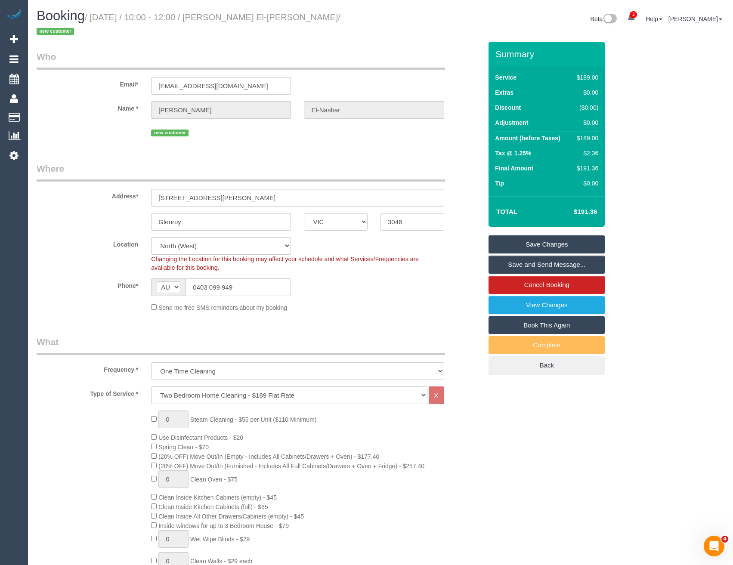
click at [518, 256] on link "Save and Send Message..." at bounding box center [546, 265] width 116 height 18
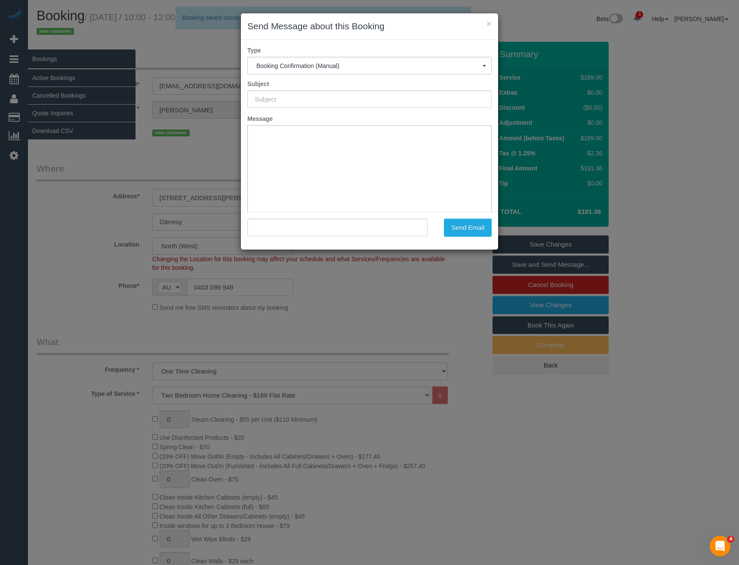
type input "Booking Confirmed"
type input ""[PERSON_NAME] El-[PERSON_NAME]" <[EMAIL_ADDRESS][DOMAIN_NAME]>"
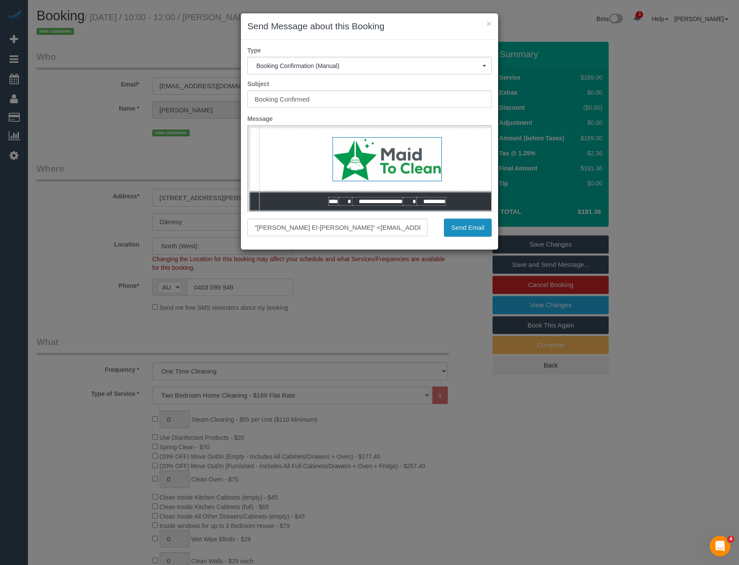
click at [471, 234] on button "Send Email" at bounding box center [468, 228] width 48 height 18
